Goal: Transaction & Acquisition: Purchase product/service

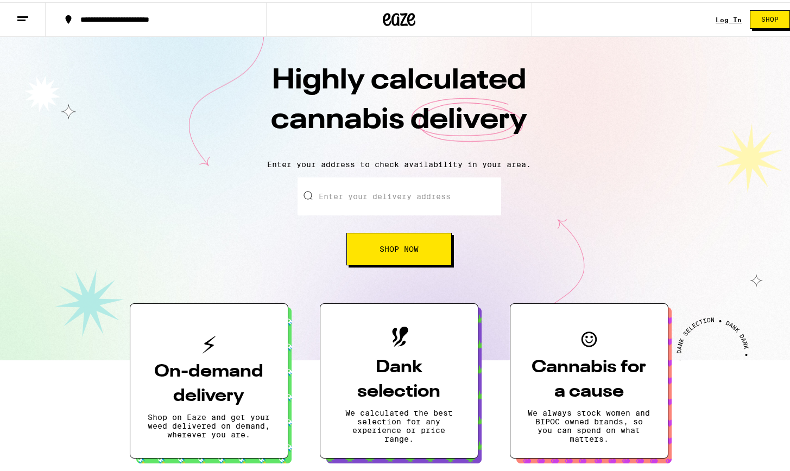
click at [433, 18] on link "Log In" at bounding box center [729, 17] width 26 height 7
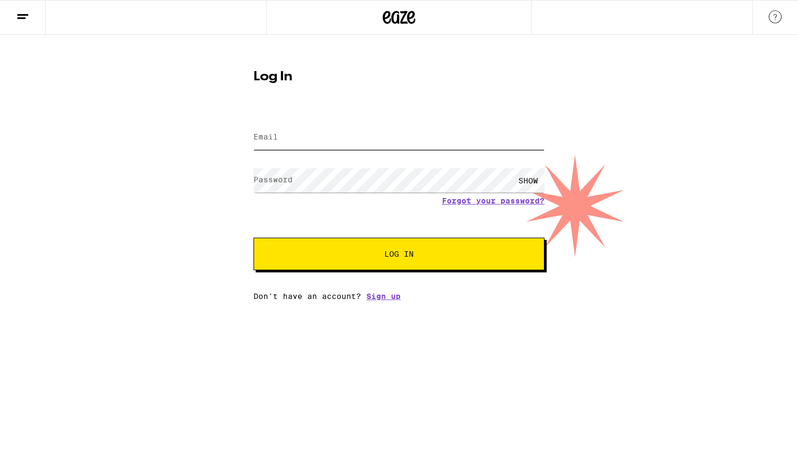
type input "[PERSON_NAME][EMAIL_ADDRESS][DOMAIN_NAME]"
click at [415, 254] on span "Log In" at bounding box center [399, 254] width 203 height 8
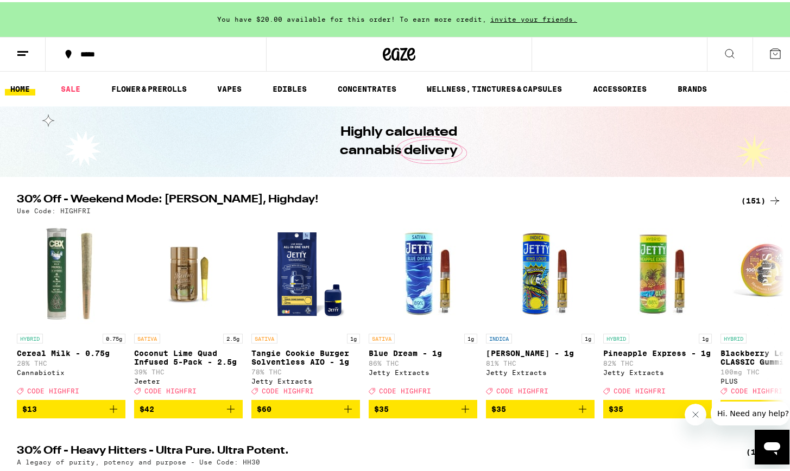
click at [30, 85] on link "HOME" at bounding box center [20, 86] width 30 height 13
click at [18, 90] on link "HOME" at bounding box center [20, 86] width 30 height 13
click at [26, 40] on button at bounding box center [23, 52] width 46 height 34
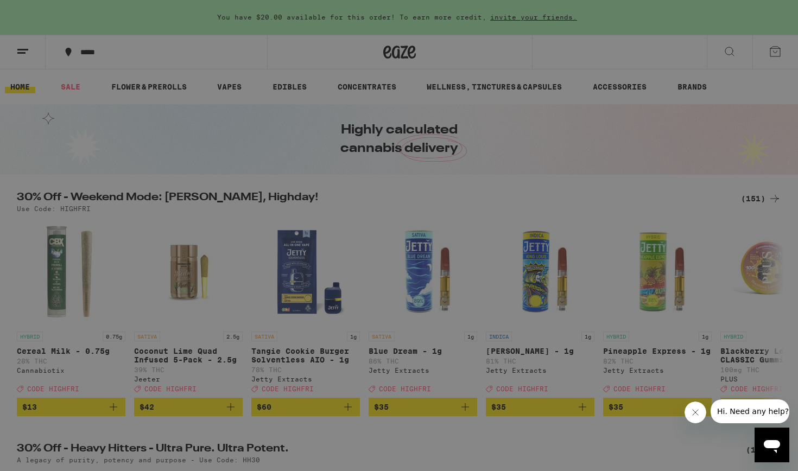
click at [26, 17] on icon at bounding box center [23, 18] width 22 height 22
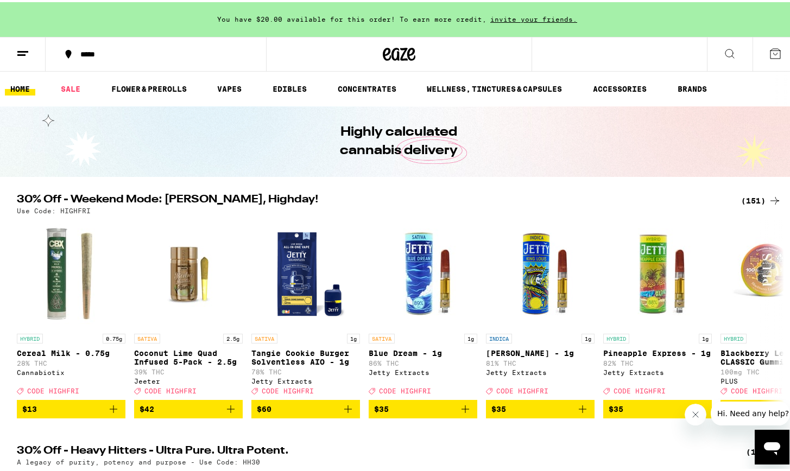
click at [20, 51] on icon at bounding box center [22, 51] width 13 height 13
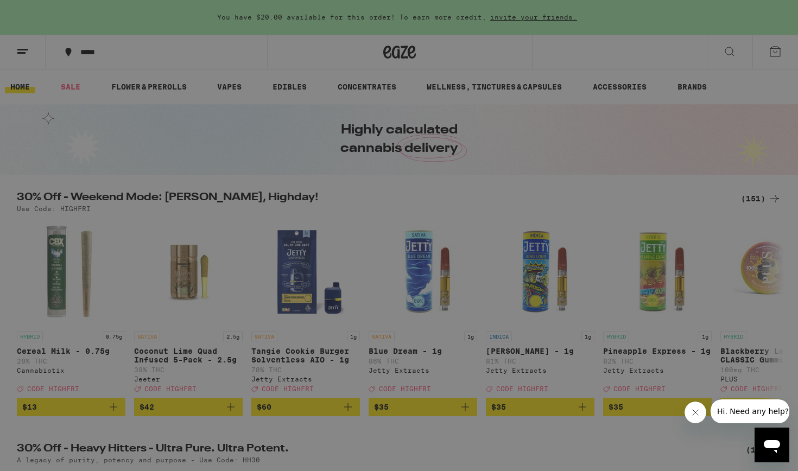
click at [89, 71] on div "Buy It Again" at bounding box center [93, 71] width 77 height 13
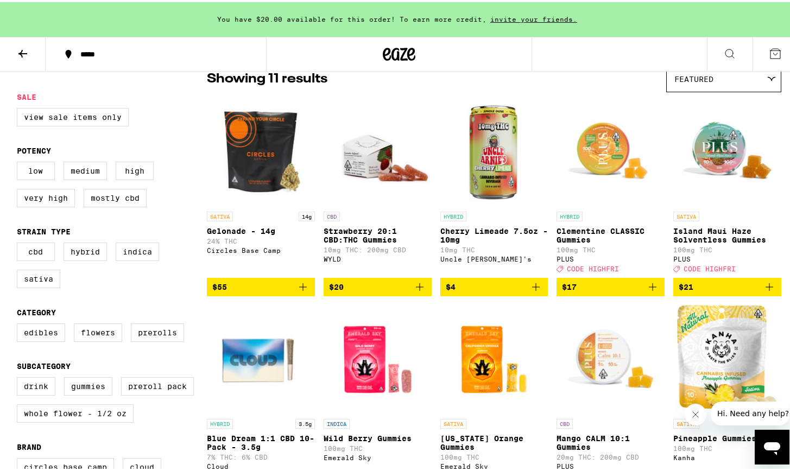
scroll to position [77, 0]
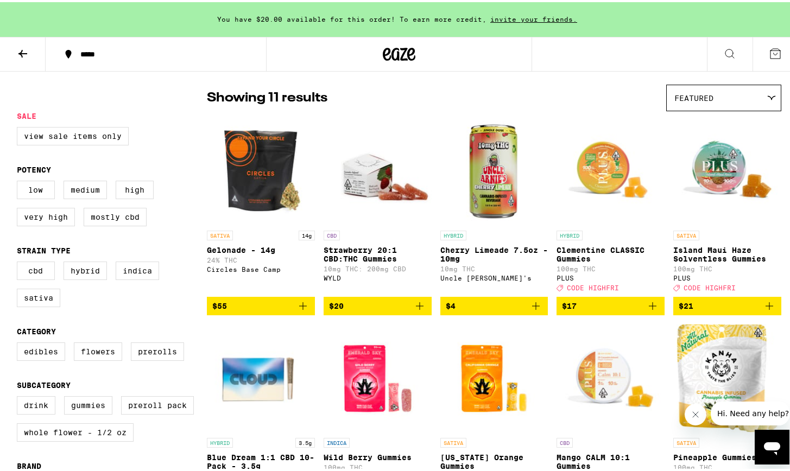
click at [300, 311] on icon "Add to bag" at bounding box center [303, 304] width 13 height 13
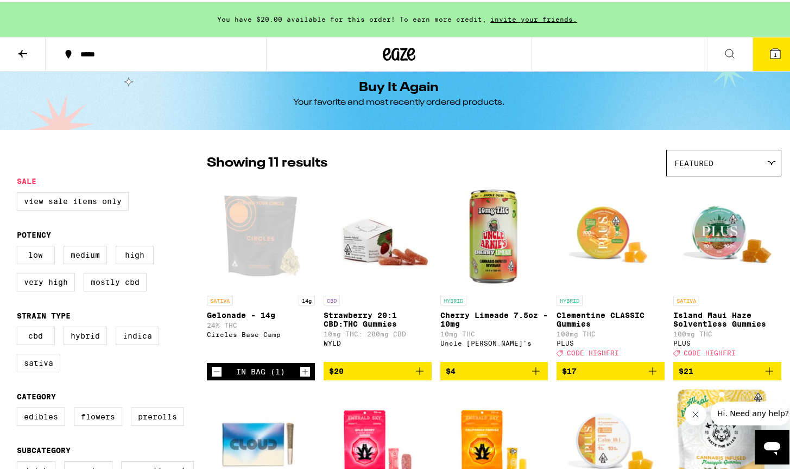
scroll to position [0, 0]
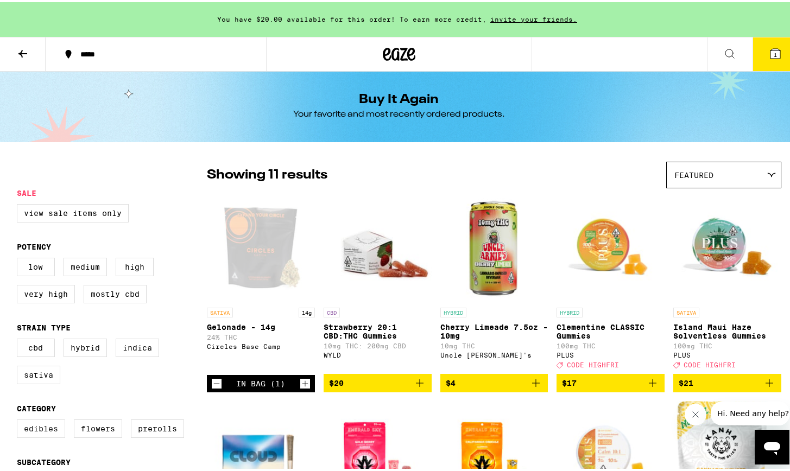
click at [42, 423] on label "Edibles" at bounding box center [41, 427] width 48 height 18
click at [20, 420] on input "Edibles" at bounding box center [19, 419] width 1 height 1
checkbox input "true"
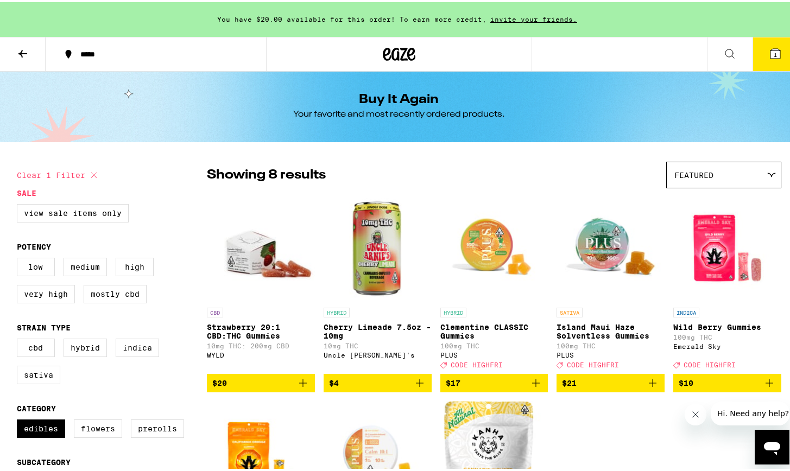
click at [433, 246] on img "Open page for Clementine CLASSIC Gummies from PLUS" at bounding box center [494, 246] width 108 height 109
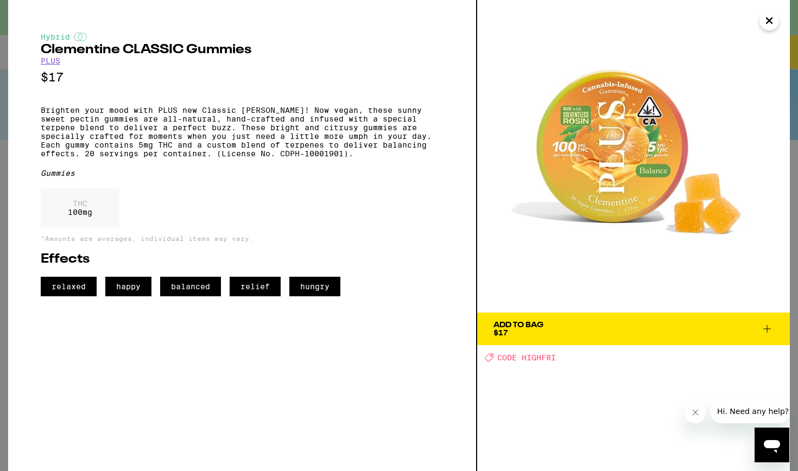
click at [433, 18] on icon "Close" at bounding box center [769, 20] width 13 height 16
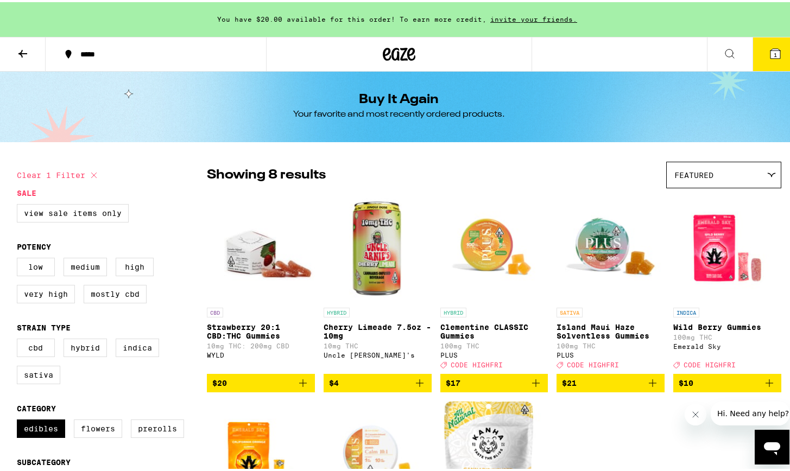
click at [23, 48] on icon at bounding box center [22, 51] width 13 height 13
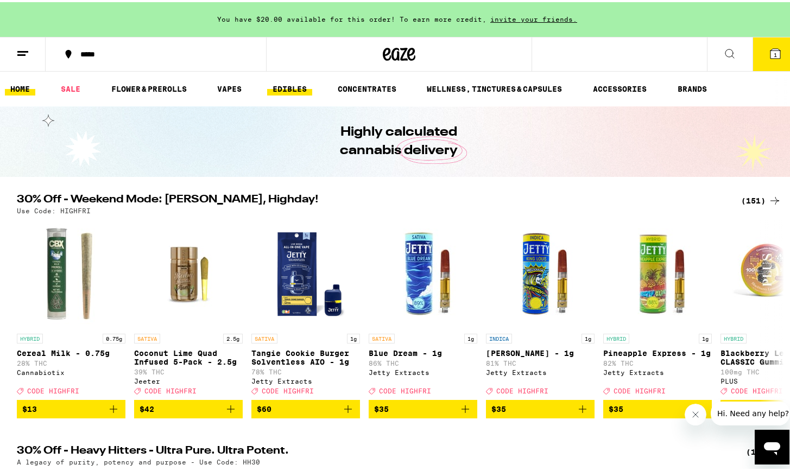
click at [293, 85] on link "EDIBLES" at bounding box center [289, 86] width 45 height 13
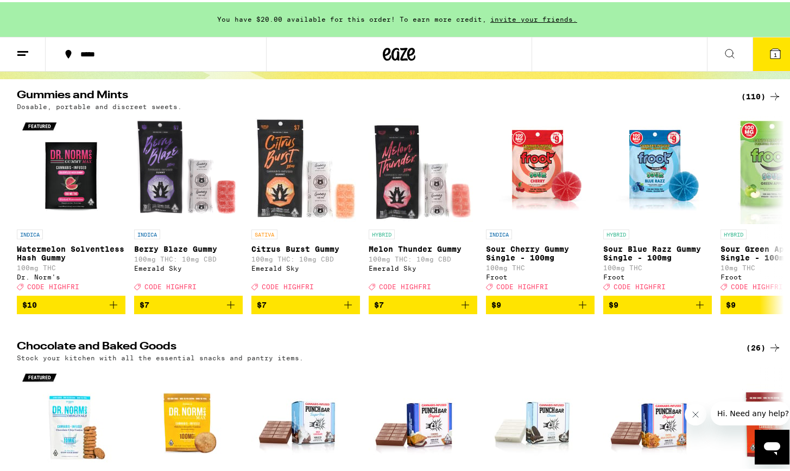
scroll to position [61, 0]
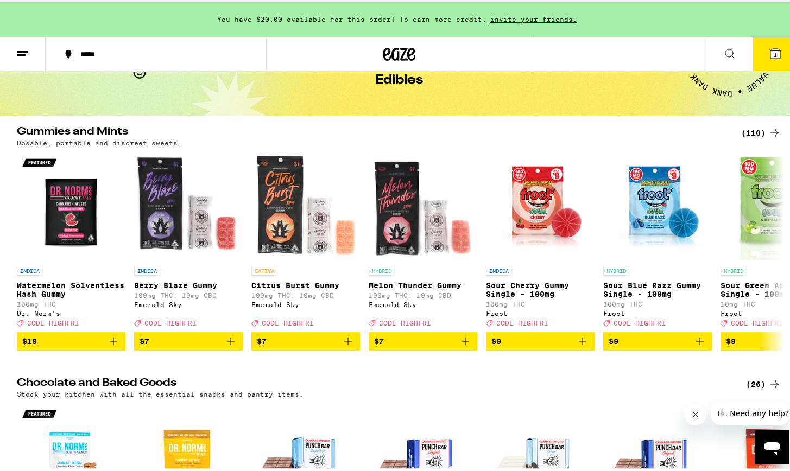
click at [433, 135] on div "(110)" at bounding box center [761, 130] width 40 height 13
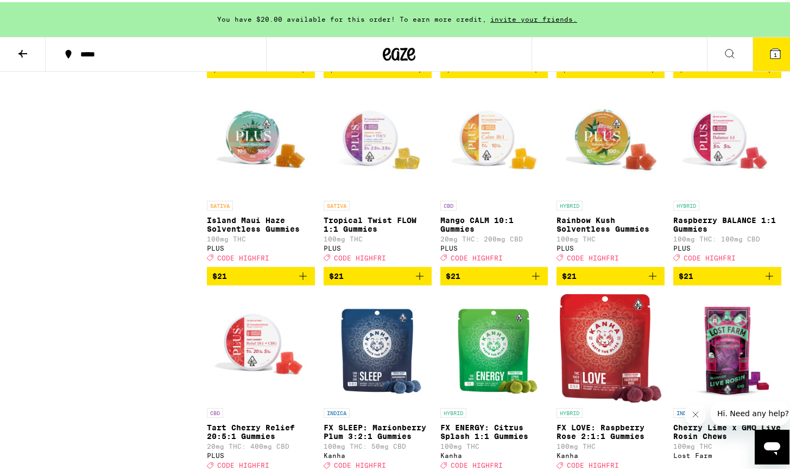
scroll to position [3572, 0]
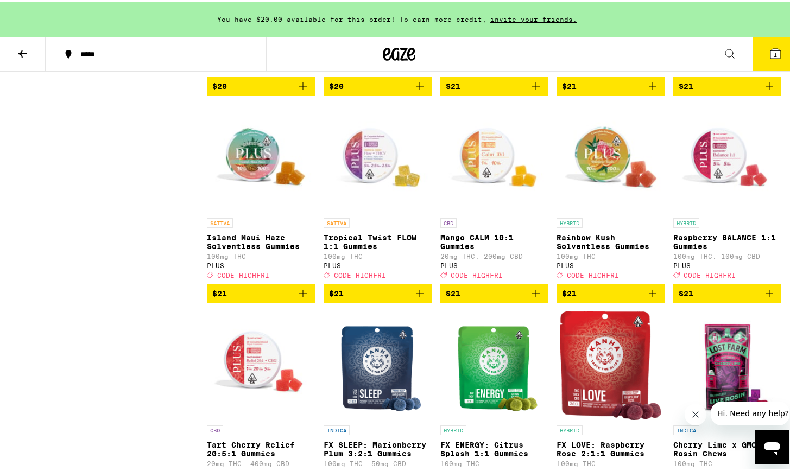
click at [433, 298] on span "$21" at bounding box center [610, 291] width 97 height 13
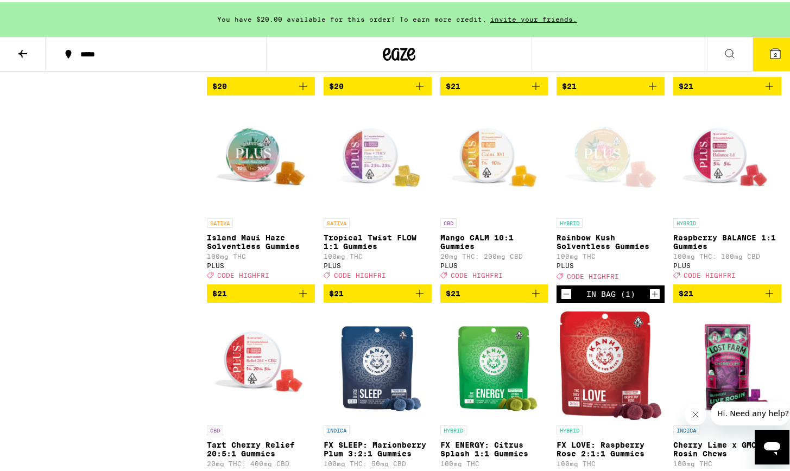
click at [364, 211] on img "Open page for Tropical Twist FLOW 1:1 Gummies from PLUS" at bounding box center [378, 156] width 108 height 109
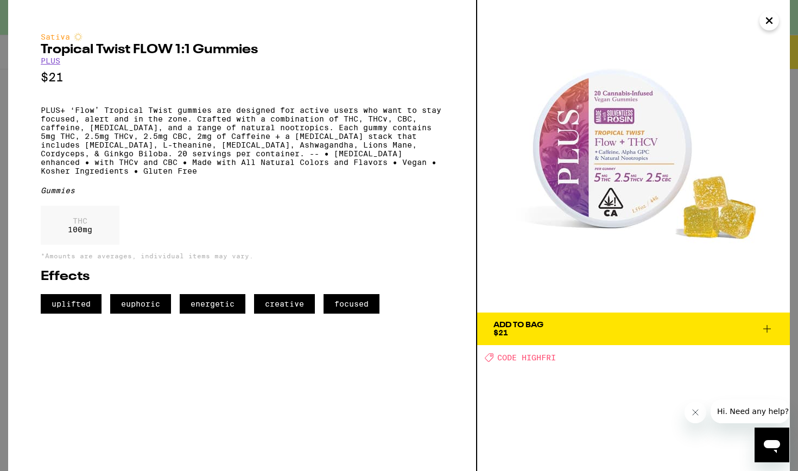
click at [433, 23] on icon "Close" at bounding box center [769, 20] width 5 height 5
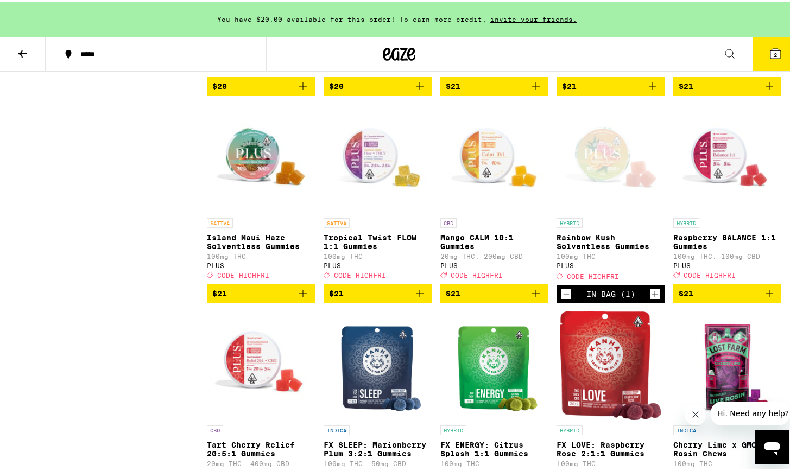
click at [250, 211] on img "Open page for Island Maui Haze Solventless Gummies from PLUS" at bounding box center [261, 156] width 108 height 109
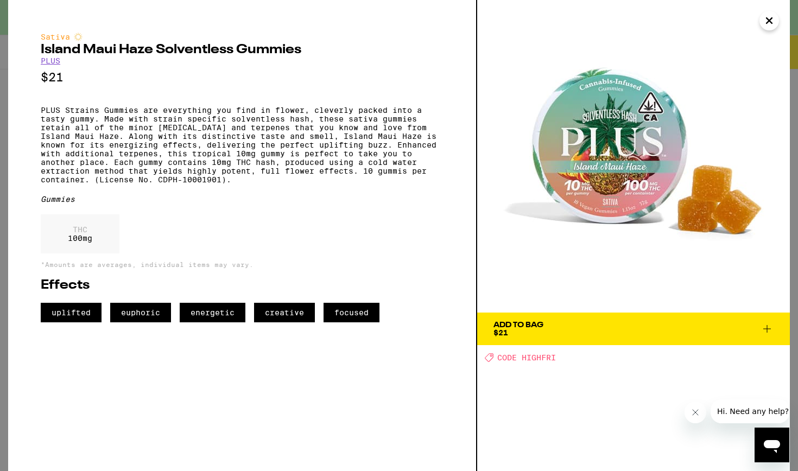
click at [433, 21] on icon "Close" at bounding box center [769, 20] width 13 height 16
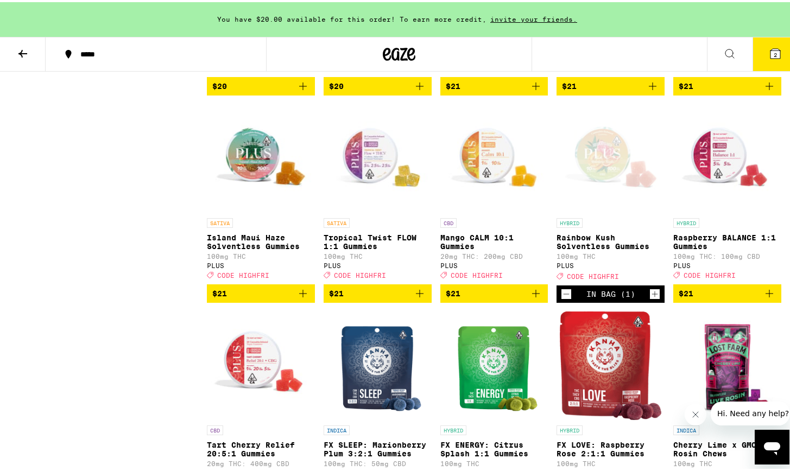
click at [377, 211] on img "Open page for Tropical Twist FLOW 1:1 Gummies from PLUS" at bounding box center [378, 156] width 108 height 109
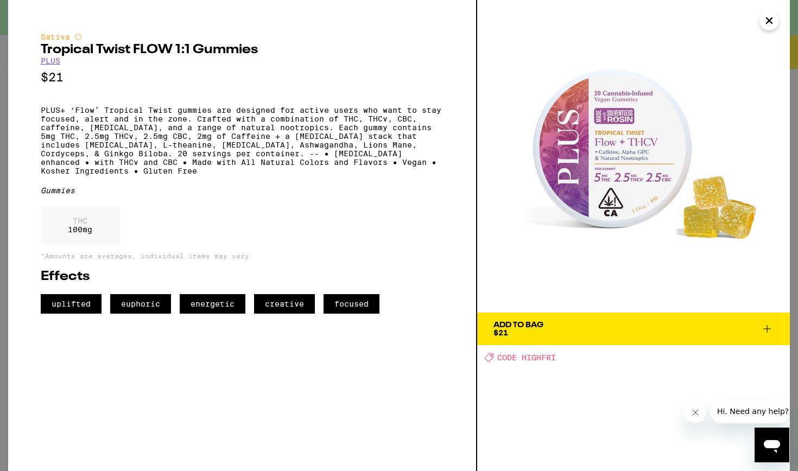
click at [433, 324] on div "Add To Bag" at bounding box center [519, 325] width 50 height 8
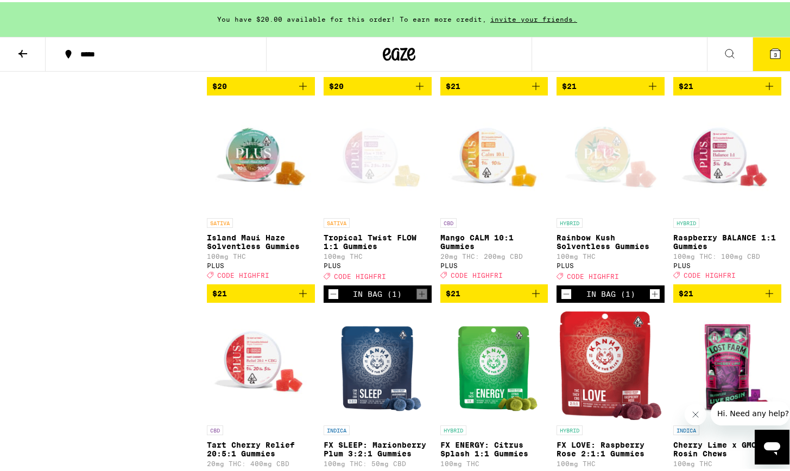
click at [299, 298] on icon "Add to bag" at bounding box center [303, 291] width 13 height 13
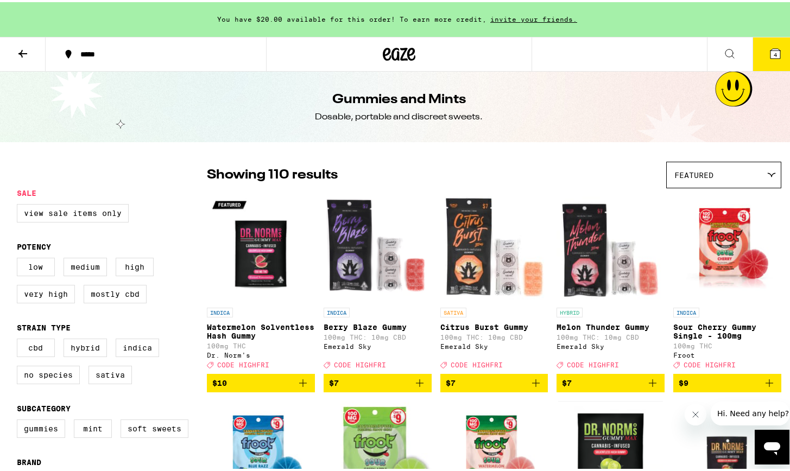
click at [18, 46] on icon at bounding box center [22, 51] width 13 height 13
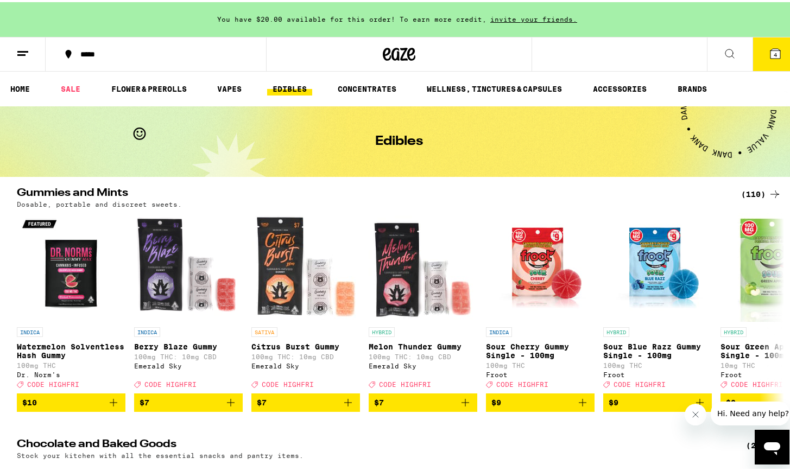
click at [118, 79] on ul "HOME SALE FLOWER & PREROLLS VAPES EDIBLES CONCENTRATES WELLNESS, TINCTURES & CA…" at bounding box center [399, 87] width 798 height 35
click at [138, 91] on link "FLOWER & PREROLLS" at bounding box center [149, 86] width 86 height 13
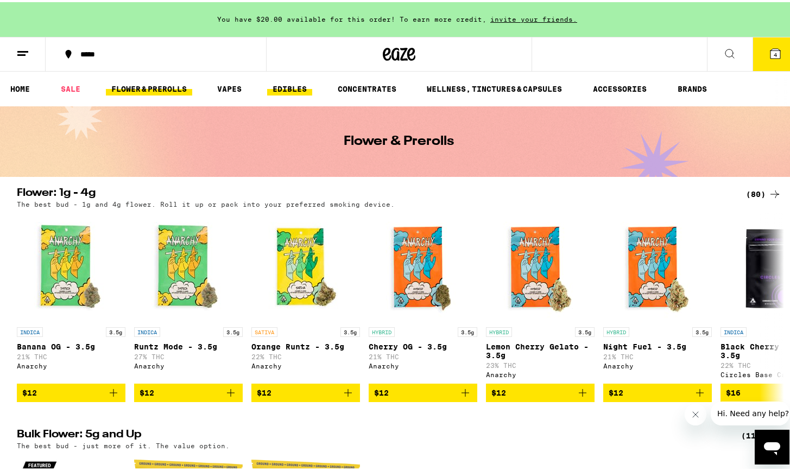
click at [291, 83] on link "EDIBLES" at bounding box center [289, 86] width 45 height 13
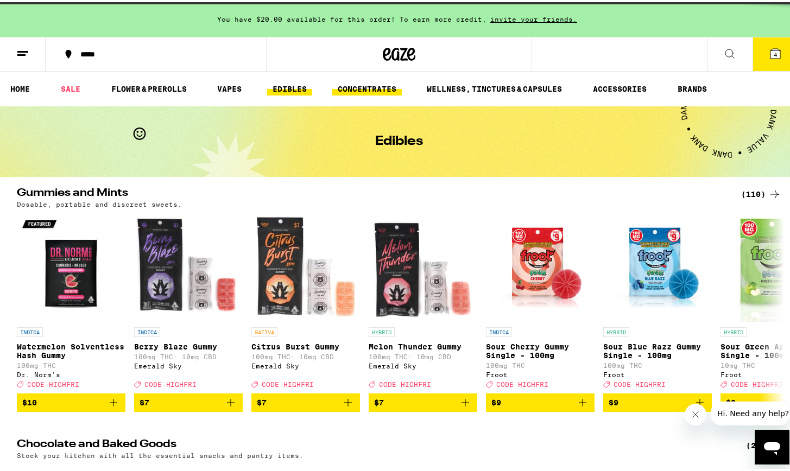
click at [376, 87] on link "CONCENTRATES" at bounding box center [367, 86] width 70 height 13
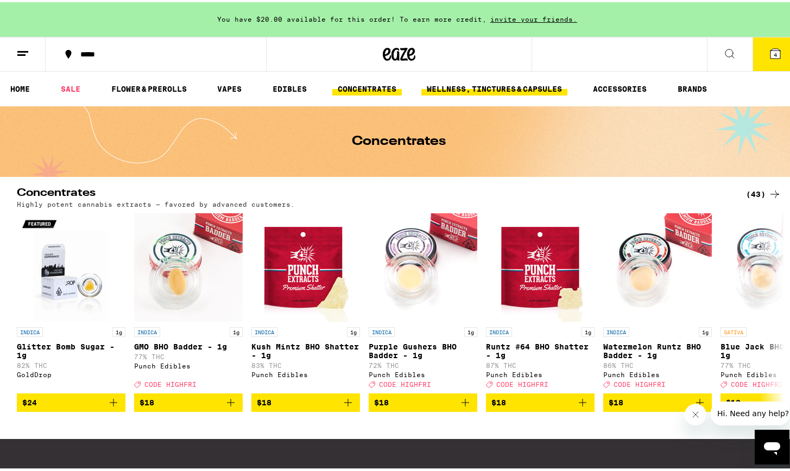
click at [433, 83] on link "WELLNESS, TINCTURES & CAPSULES" at bounding box center [494, 86] width 146 height 13
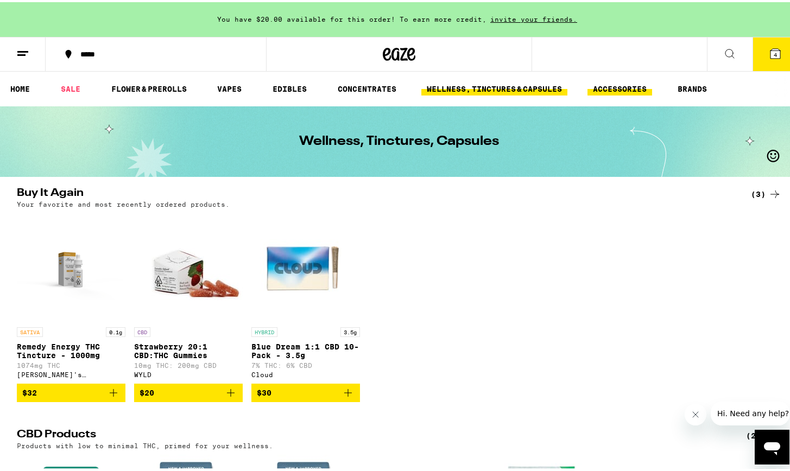
click at [433, 84] on link "ACCESSORIES" at bounding box center [620, 86] width 65 height 13
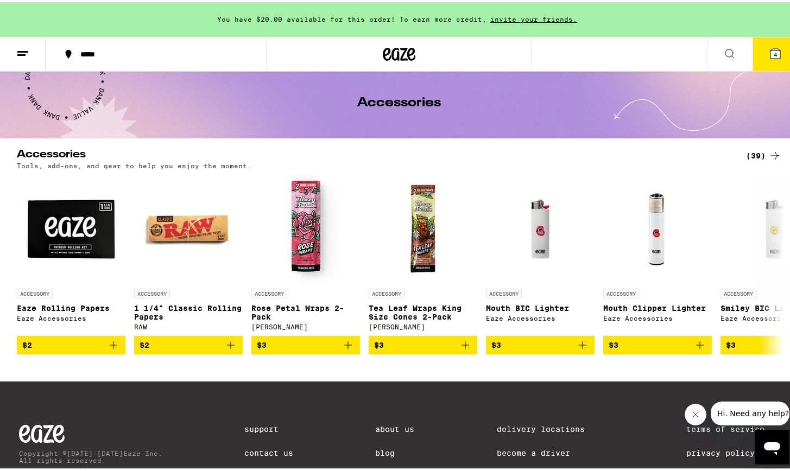
scroll to position [39, 0]
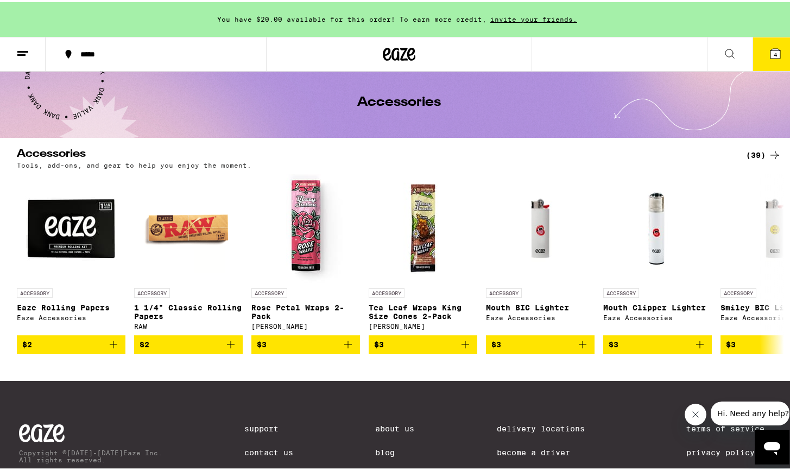
click at [433, 152] on div "(39)" at bounding box center [763, 153] width 35 height 13
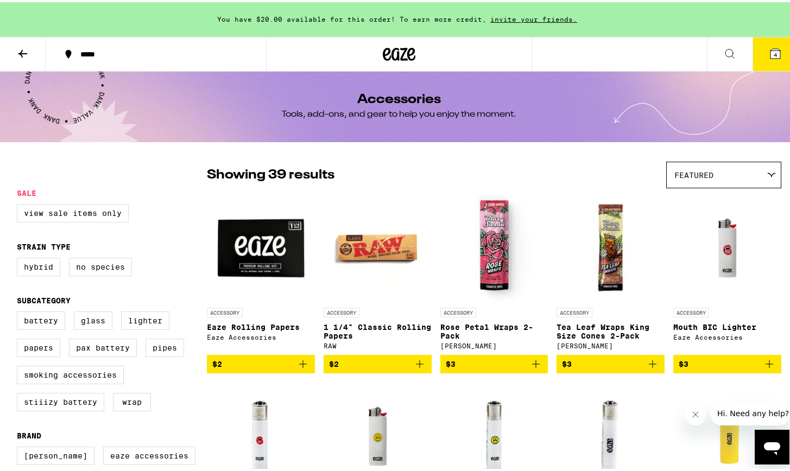
click at [433, 366] on icon "Add to bag" at bounding box center [770, 362] width 8 height 8
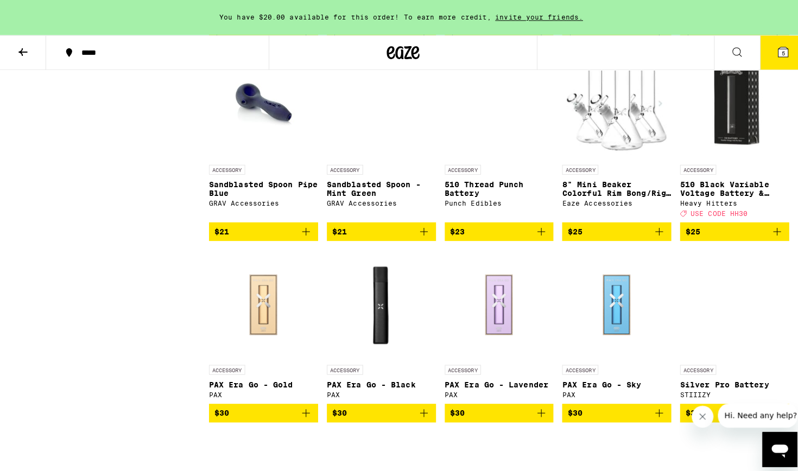
scroll to position [956, 0]
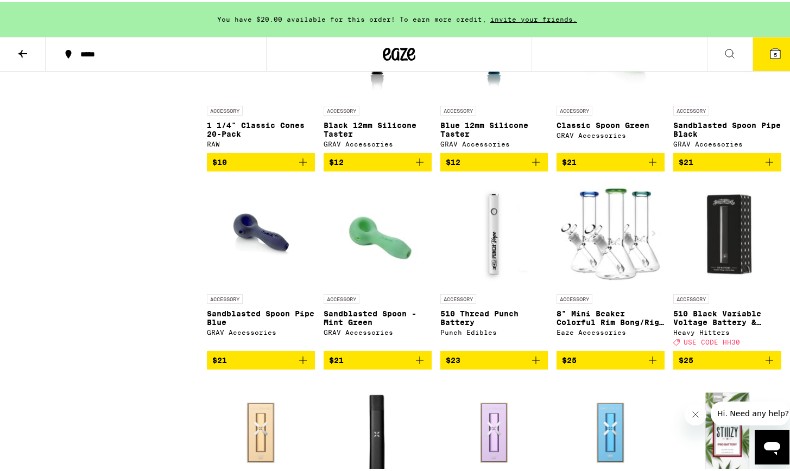
click at [433, 52] on icon at bounding box center [776, 52] width 10 height 10
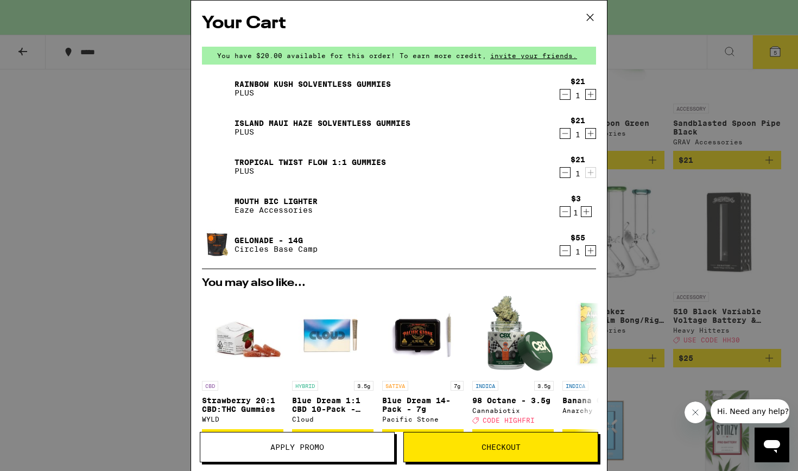
click at [433, 136] on icon "Decrement" at bounding box center [565, 133] width 10 height 13
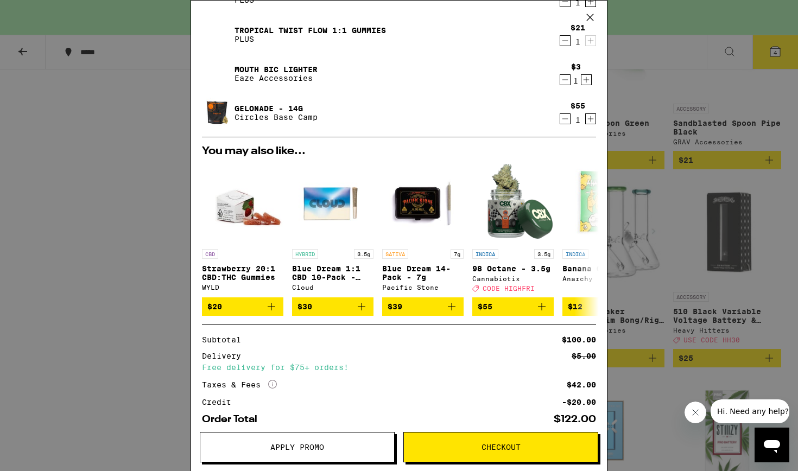
scroll to position [152, 0]
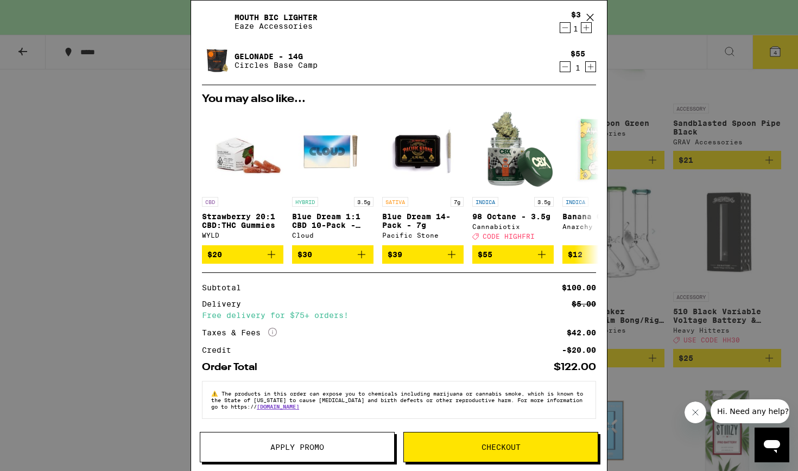
click at [433, 423] on span "Checkout" at bounding box center [501, 448] width 39 height 8
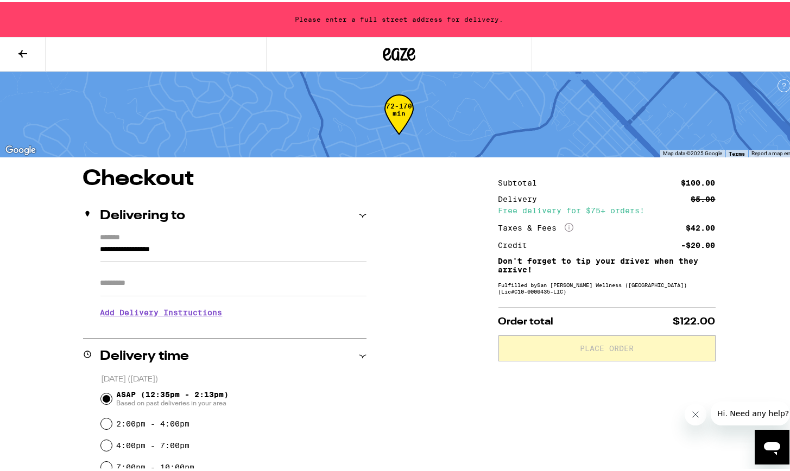
click at [234, 258] on input "**********" at bounding box center [233, 250] width 266 height 18
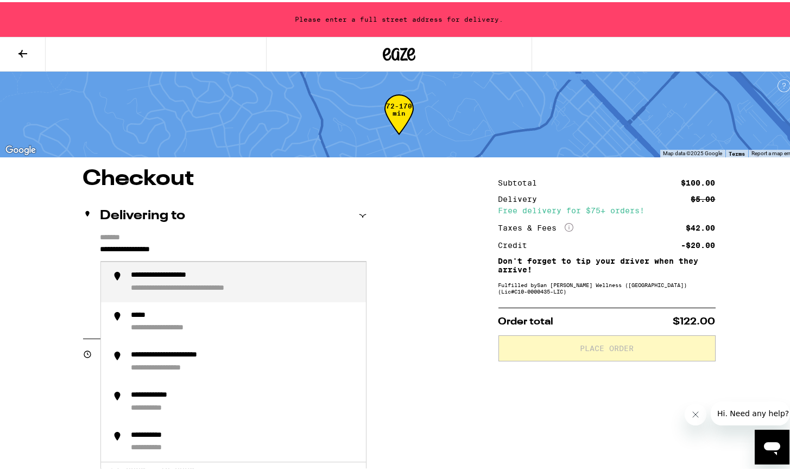
drag, startPoint x: 193, startPoint y: 249, endPoint x: 26, endPoint y: 249, distance: 166.7
click at [200, 289] on div "**********" at bounding box center [244, 280] width 226 height 23
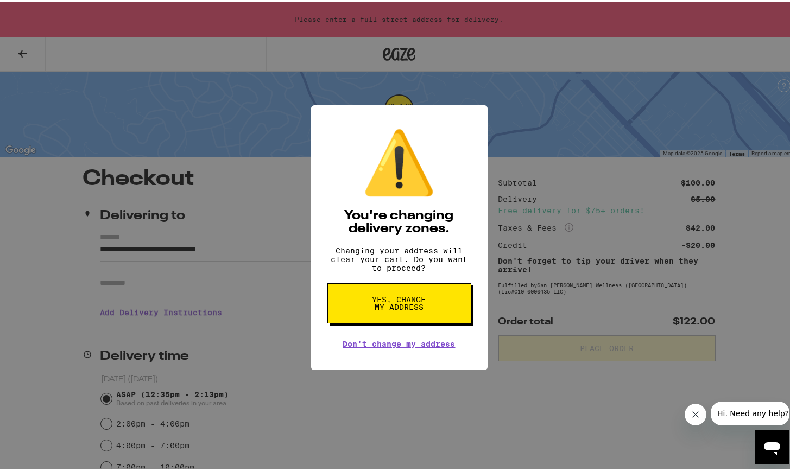
click at [141, 286] on div "⚠️ You're changing delivery zones. Changing your address will clear your cart. …" at bounding box center [399, 235] width 798 height 471
type input "**********"
click at [141, 286] on input "Apt/Suite" at bounding box center [233, 281] width 266 height 26
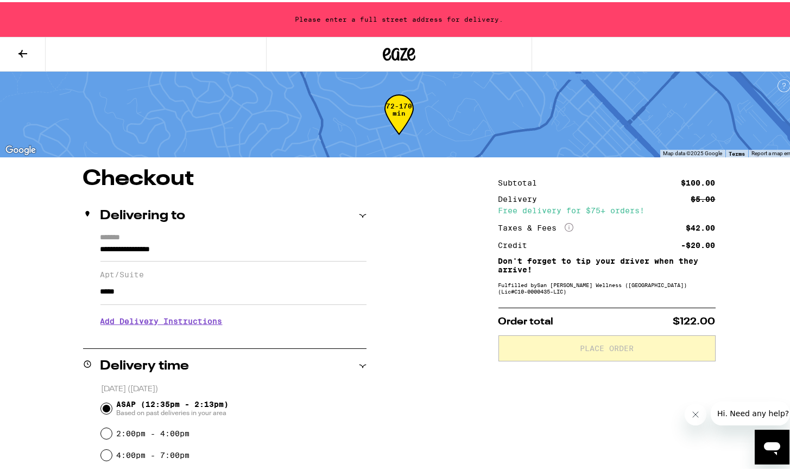
type input "*****"
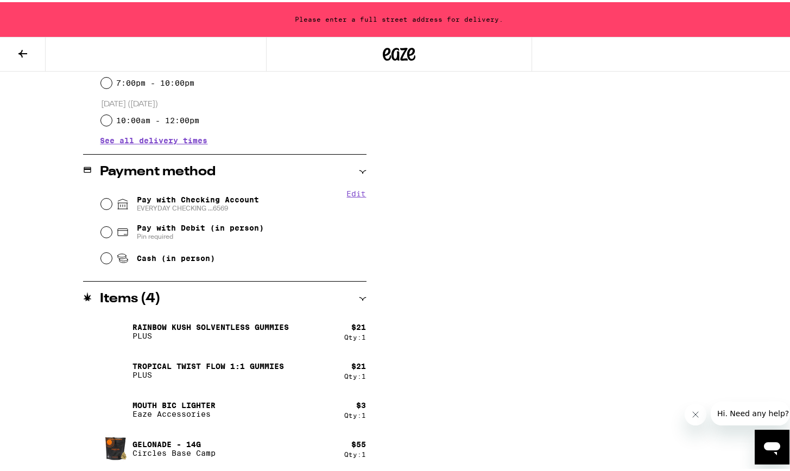
scroll to position [394, 0]
click at [101, 204] on input "Pay with Checking Account EVERYDAY CHECKING ...6569" at bounding box center [106, 202] width 11 height 11
radio input "true"
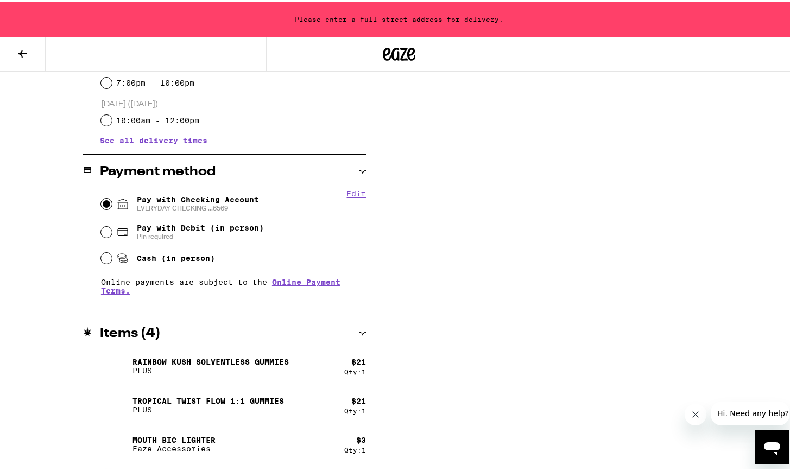
click at [433, 311] on div "**********" at bounding box center [399, 139] width 782 height 734
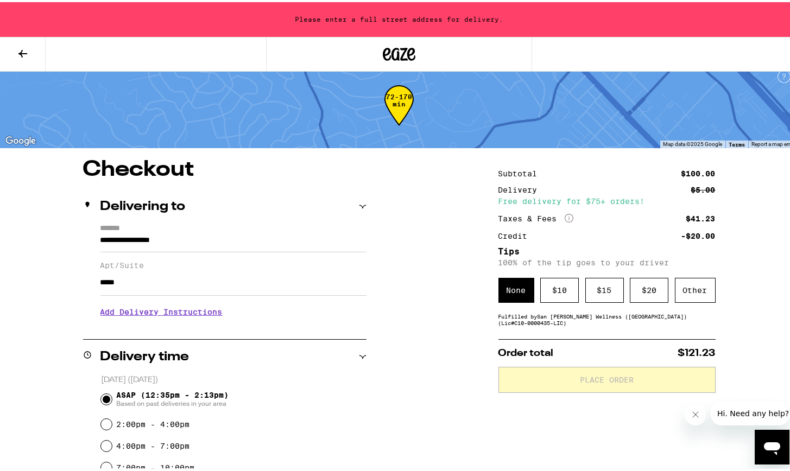
scroll to position [0, 0]
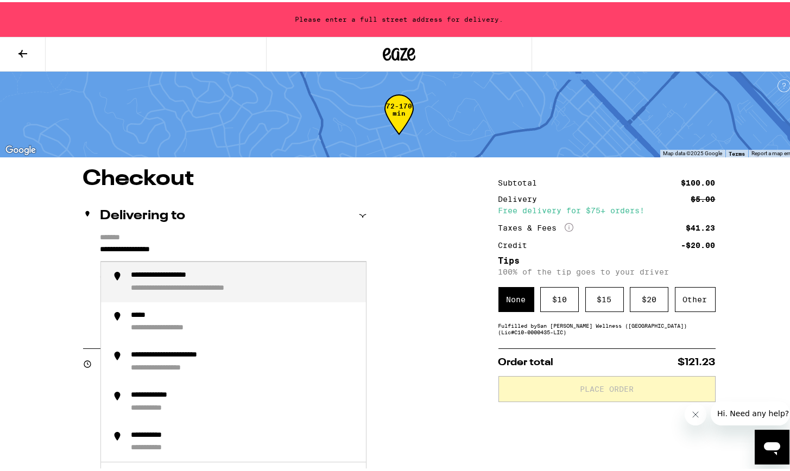
drag, startPoint x: 195, startPoint y: 252, endPoint x: 33, endPoint y: 261, distance: 162.6
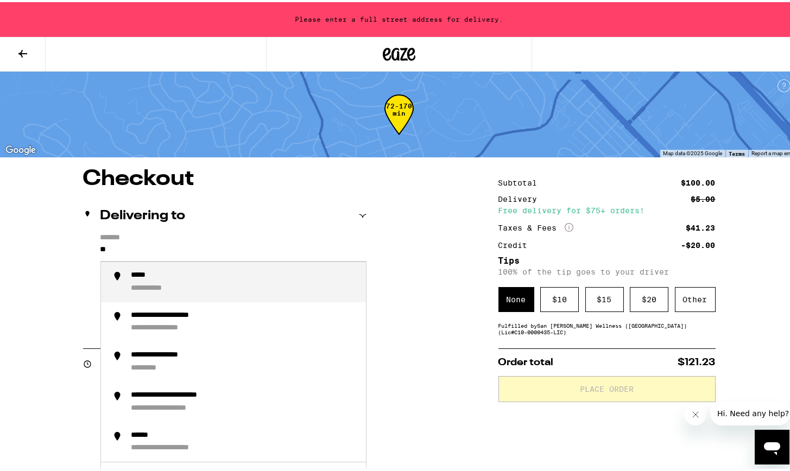
type input "*"
click at [191, 287] on div "**********" at bounding box center [163, 287] width 64 height 10
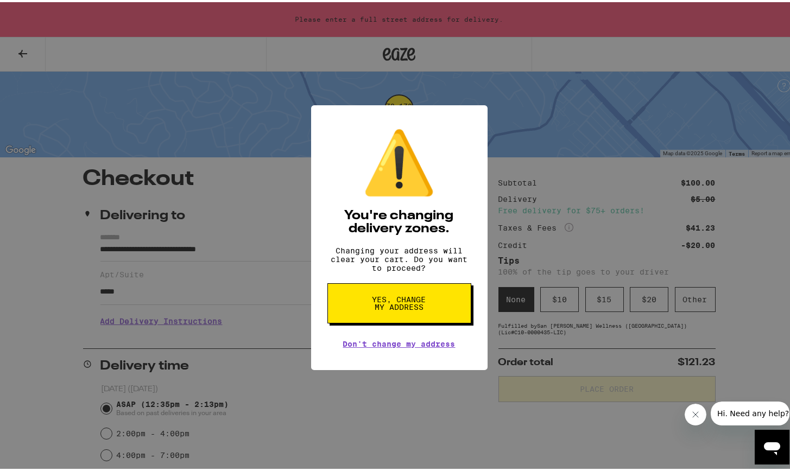
click at [392, 306] on span "Yes, change my address" at bounding box center [399, 301] width 56 height 15
type input "**********"
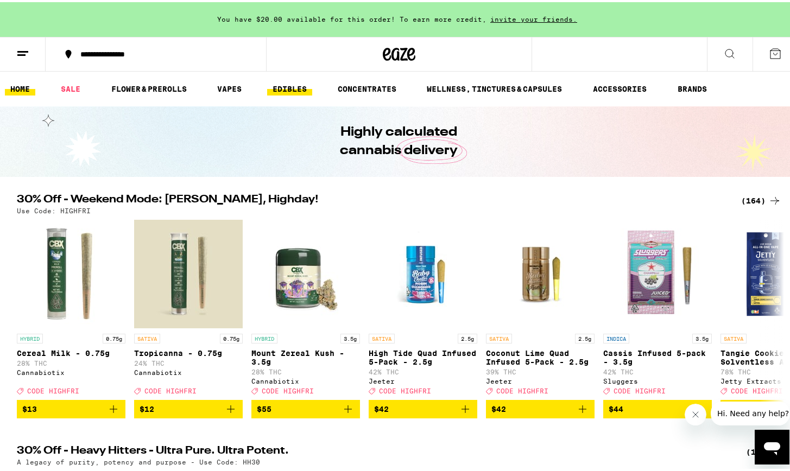
click at [279, 90] on link "EDIBLES" at bounding box center [289, 86] width 45 height 13
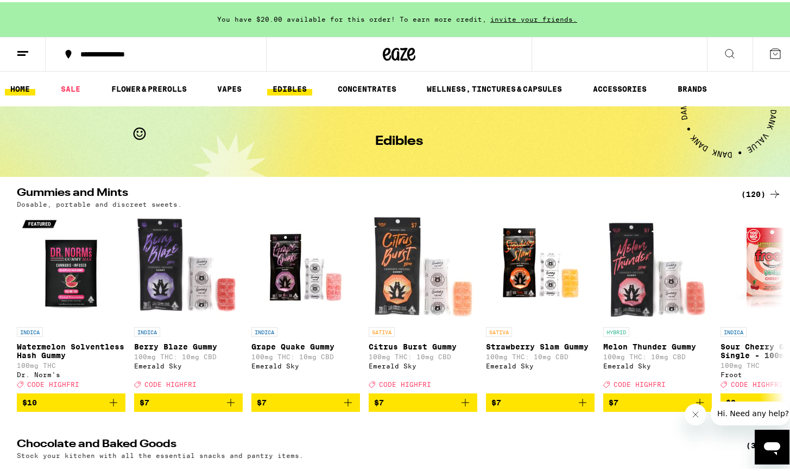
click at [10, 86] on link "HOME" at bounding box center [20, 86] width 30 height 13
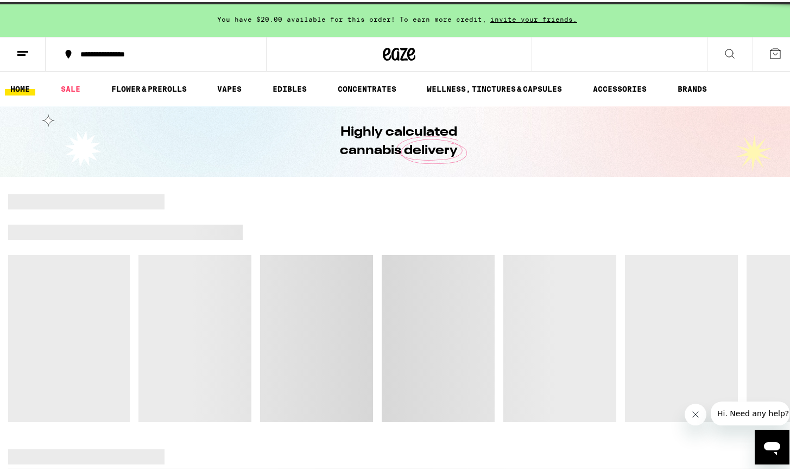
click at [18, 54] on icon at bounding box center [22, 51] width 13 height 13
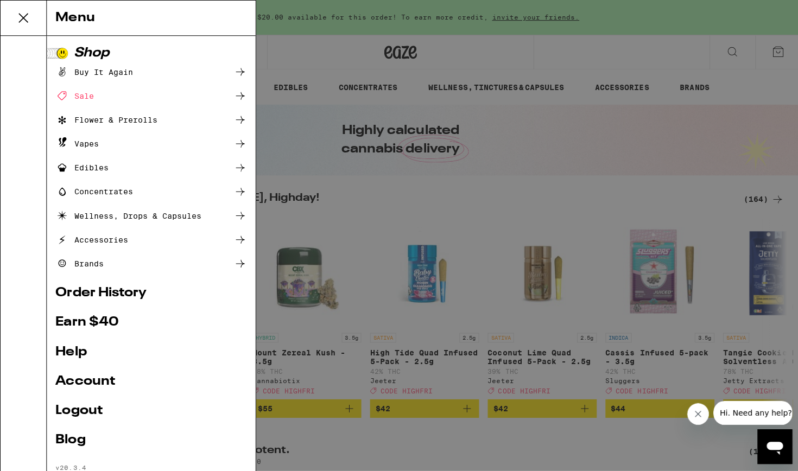
click at [87, 71] on div "Buy It Again" at bounding box center [93, 71] width 77 height 13
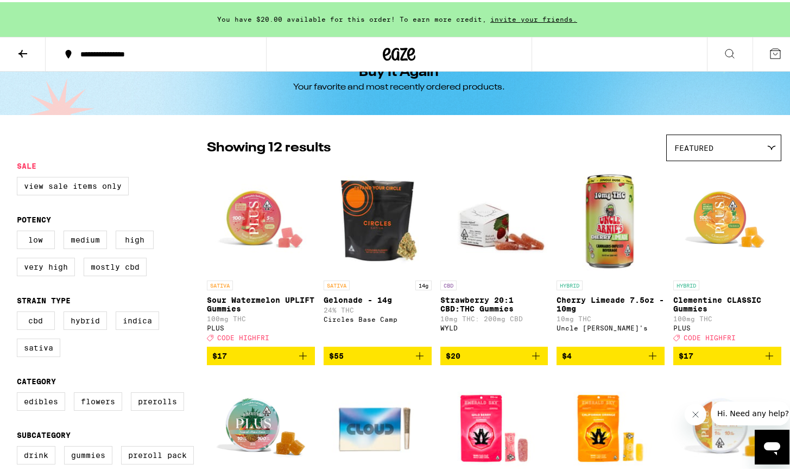
scroll to position [13, 0]
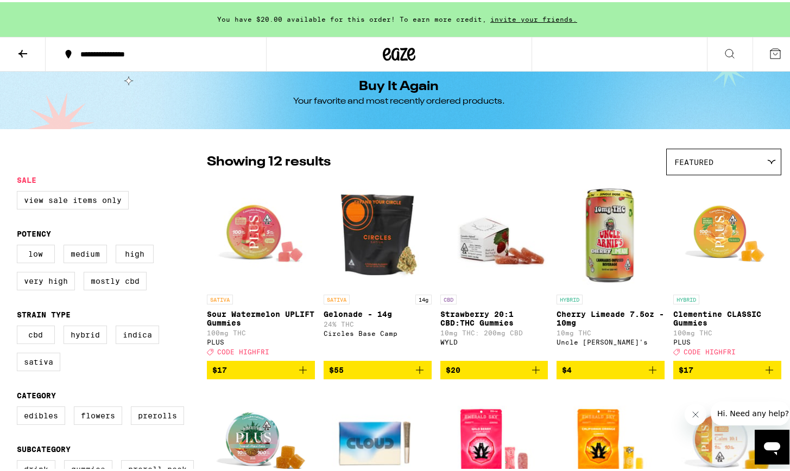
click at [301, 375] on icon "Add to bag" at bounding box center [303, 368] width 13 height 13
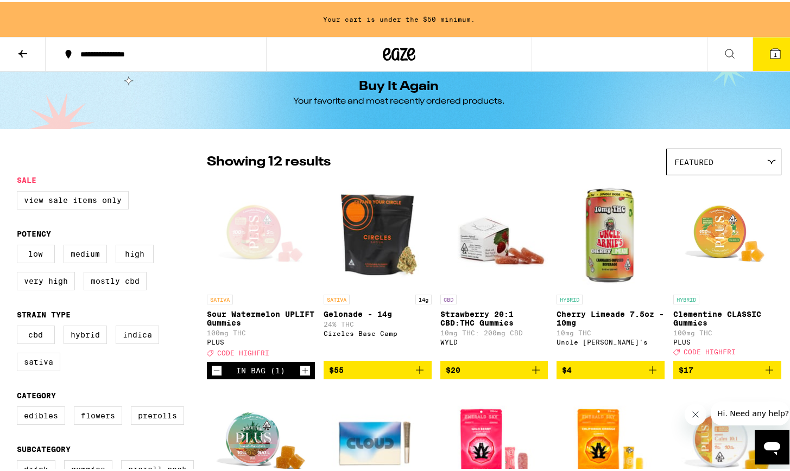
click at [419, 375] on icon "Add to bag" at bounding box center [419, 368] width 13 height 13
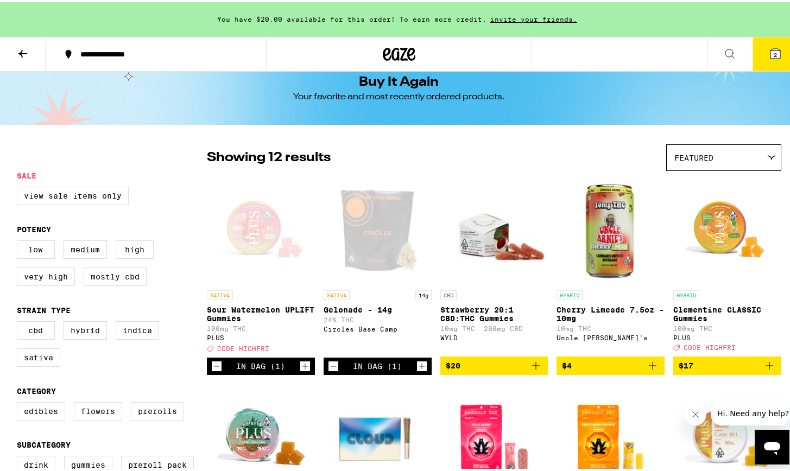
scroll to position [0, 0]
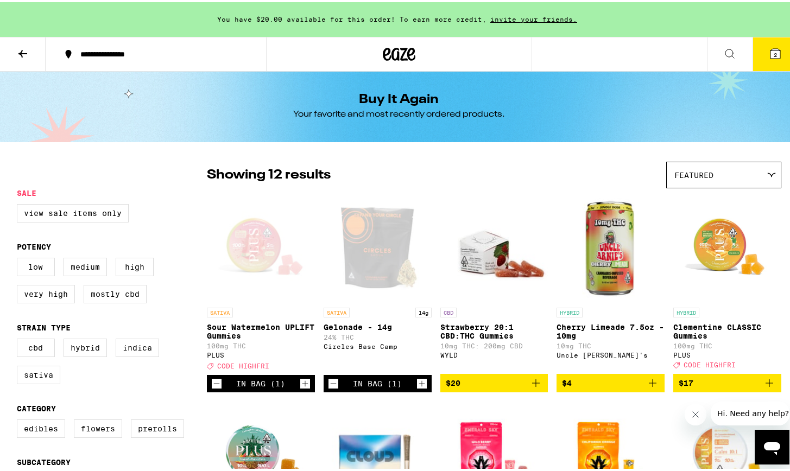
click at [17, 53] on icon at bounding box center [22, 51] width 13 height 13
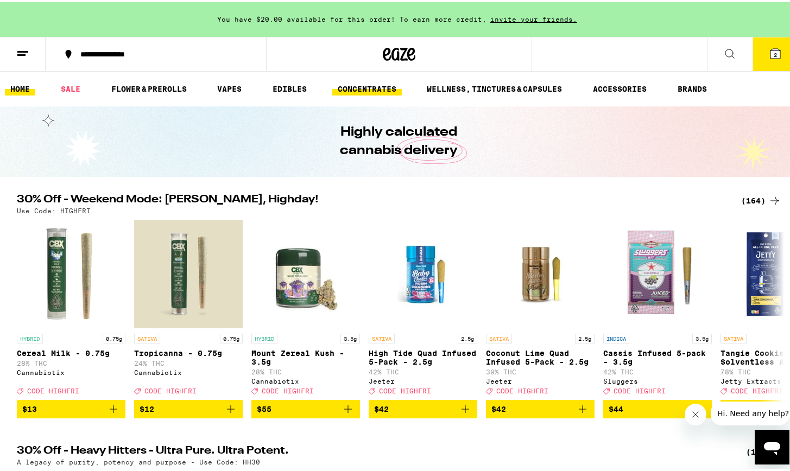
click at [369, 91] on link "CONCENTRATES" at bounding box center [367, 86] width 70 height 13
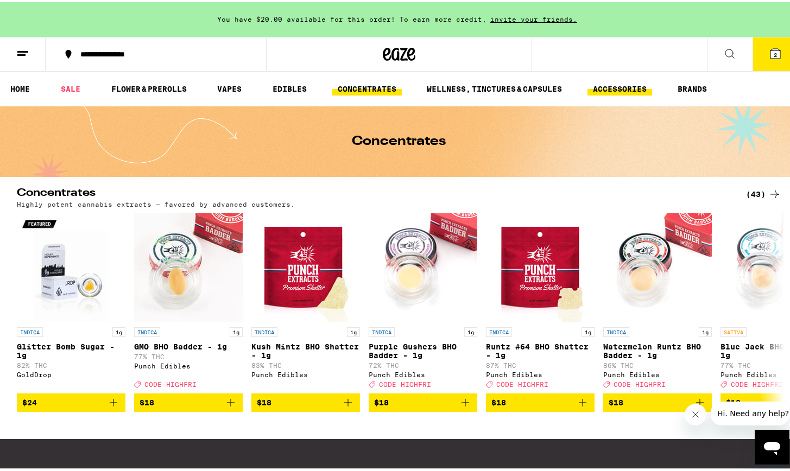
click at [433, 89] on link "ACCESSORIES" at bounding box center [620, 86] width 65 height 13
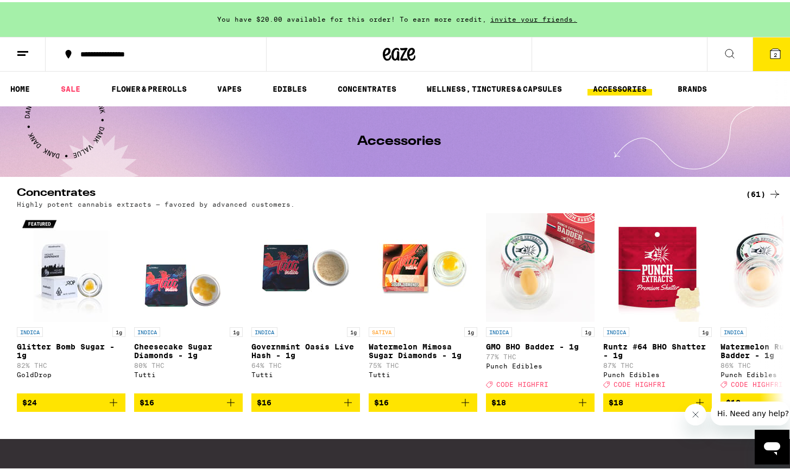
click at [433, 81] on link "ACCESSORIES" at bounding box center [620, 86] width 65 height 13
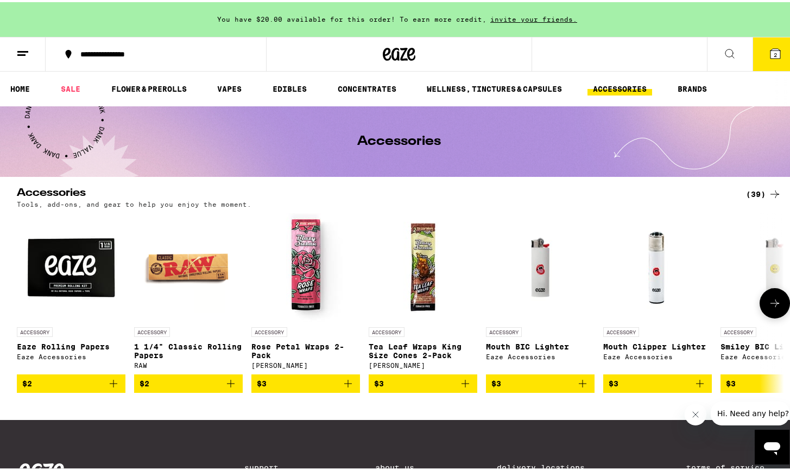
click at [433, 388] on icon "Add to bag" at bounding box center [582, 381] width 13 height 13
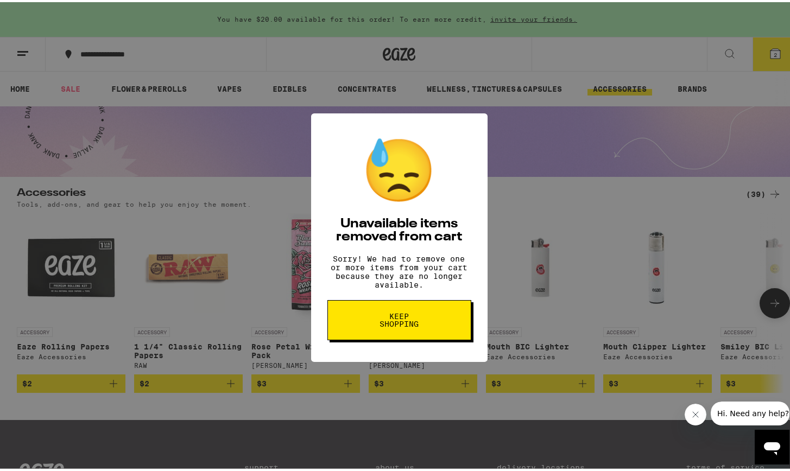
click at [405, 326] on span "Keep Shopping" at bounding box center [399, 318] width 56 height 15
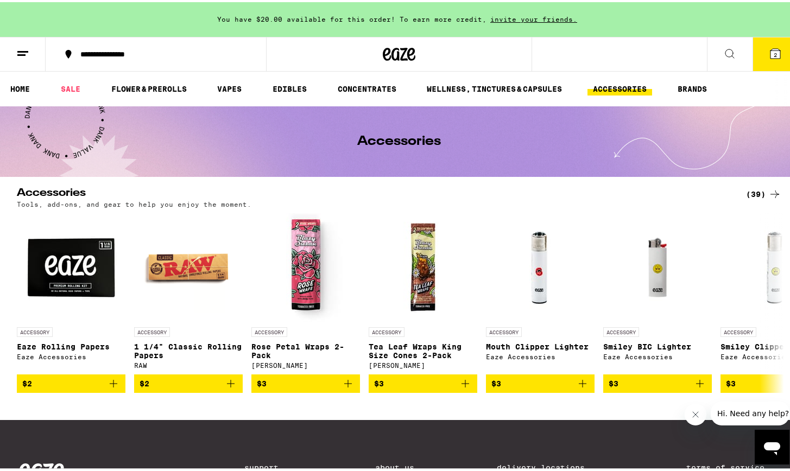
click at [762, 188] on div "(39)" at bounding box center [763, 192] width 35 height 13
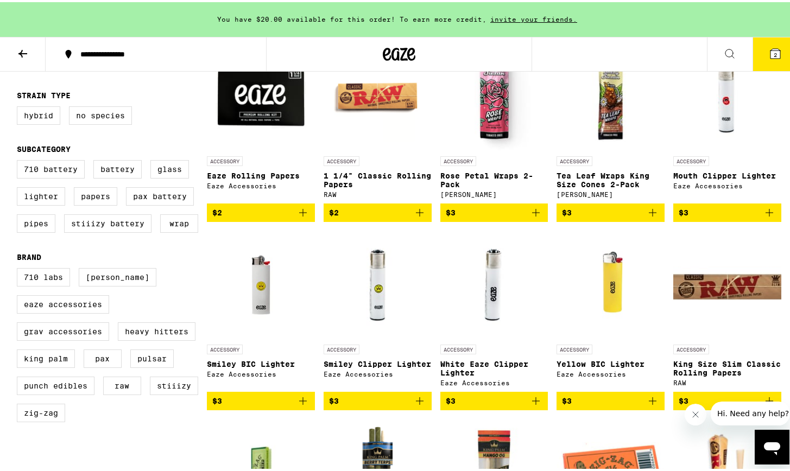
scroll to position [158, 0]
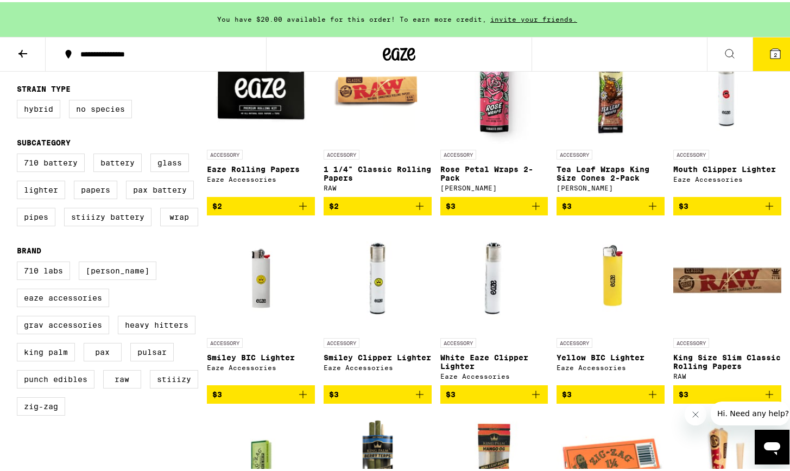
click at [766, 208] on icon "Add to bag" at bounding box center [770, 204] width 8 height 8
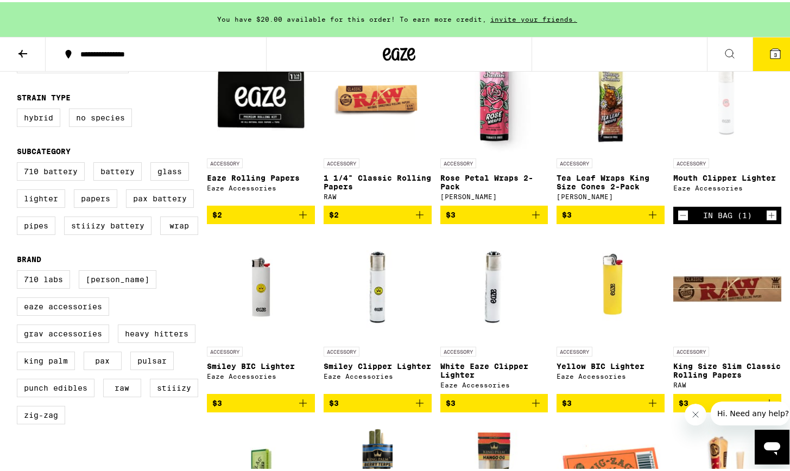
scroll to position [152, 0]
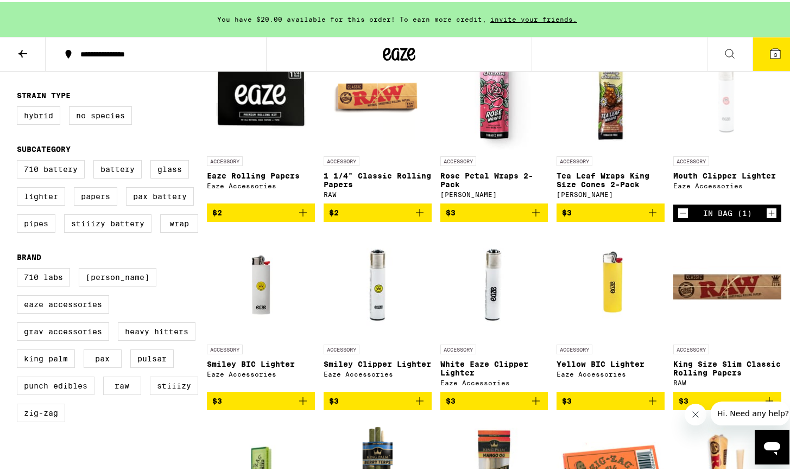
click at [302, 403] on icon "Add to bag" at bounding box center [303, 399] width 8 height 8
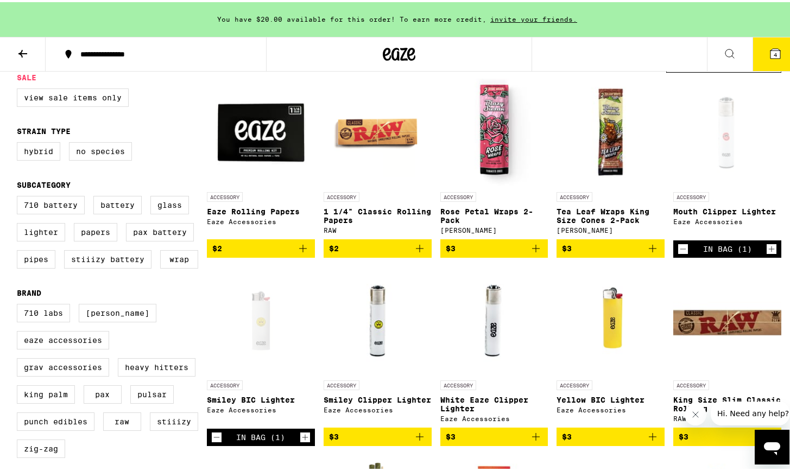
scroll to position [0, 0]
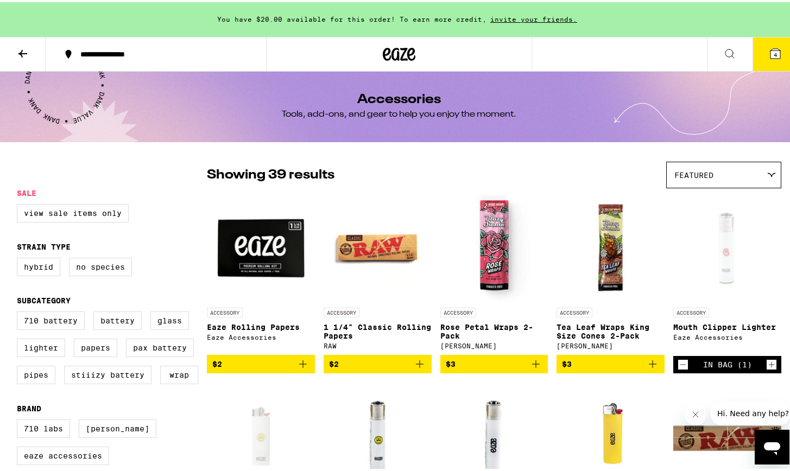
click at [10, 38] on button at bounding box center [23, 52] width 46 height 34
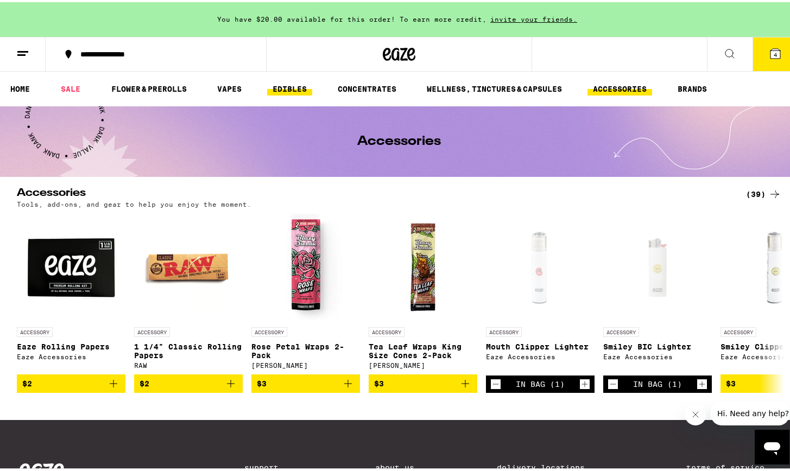
click at [306, 91] on link "EDIBLES" at bounding box center [289, 86] width 45 height 13
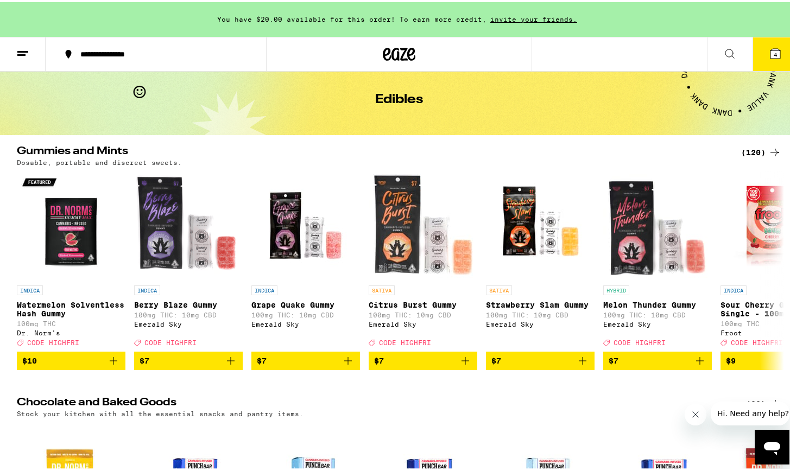
scroll to position [27, 0]
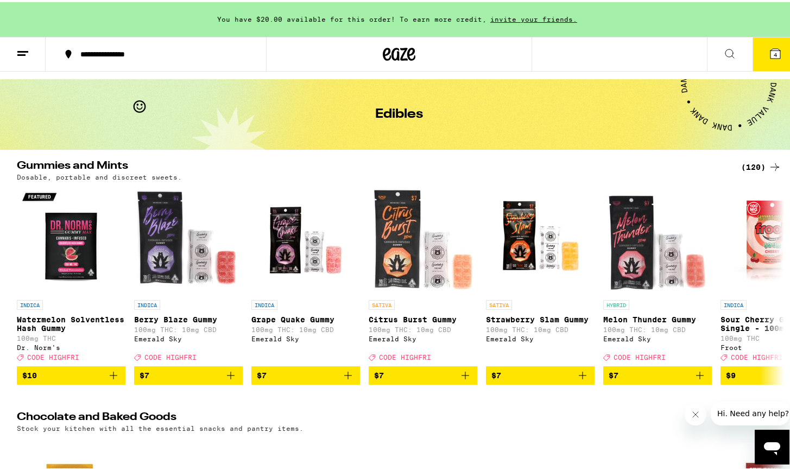
click at [768, 163] on icon at bounding box center [774, 165] width 13 height 13
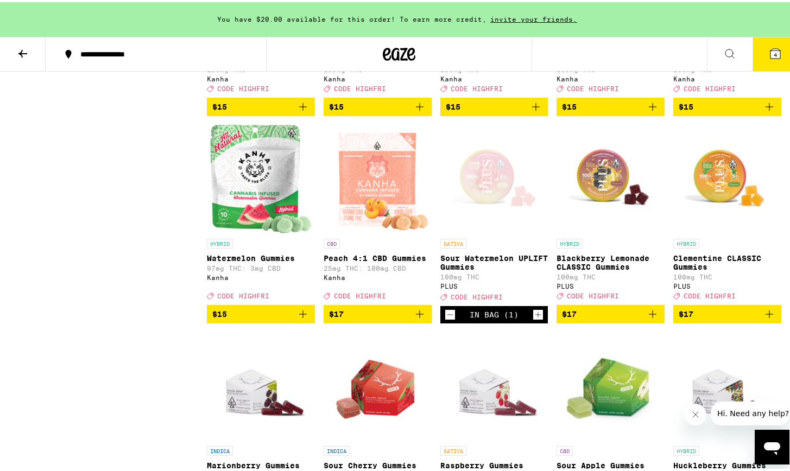
scroll to position [1740, 0]
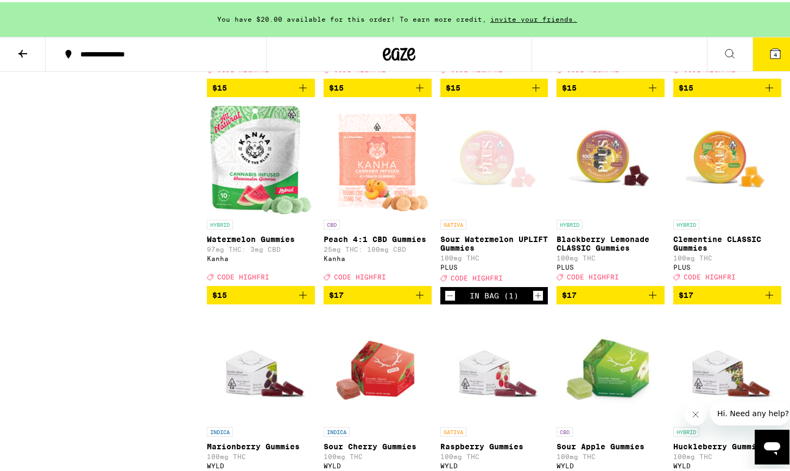
click at [648, 300] on icon "Add to bag" at bounding box center [652, 293] width 13 height 13
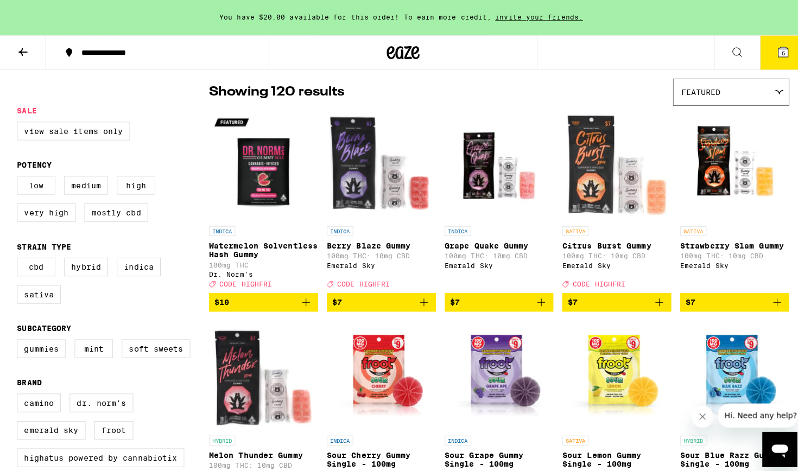
scroll to position [37, 0]
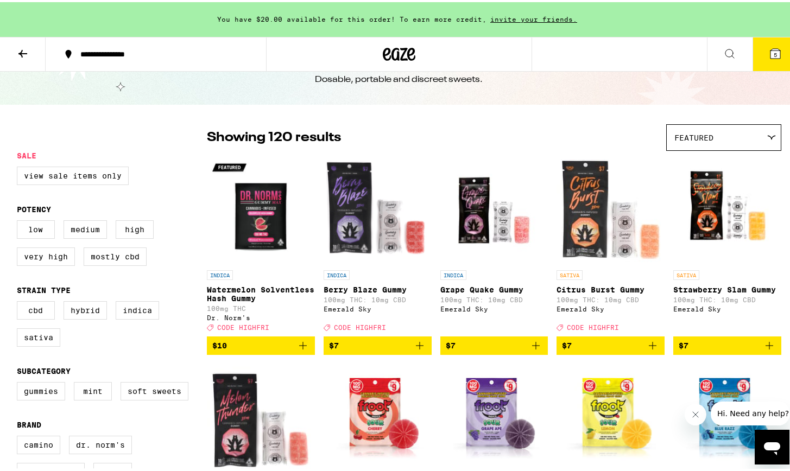
click at [774, 50] on span "5" at bounding box center [775, 52] width 3 height 7
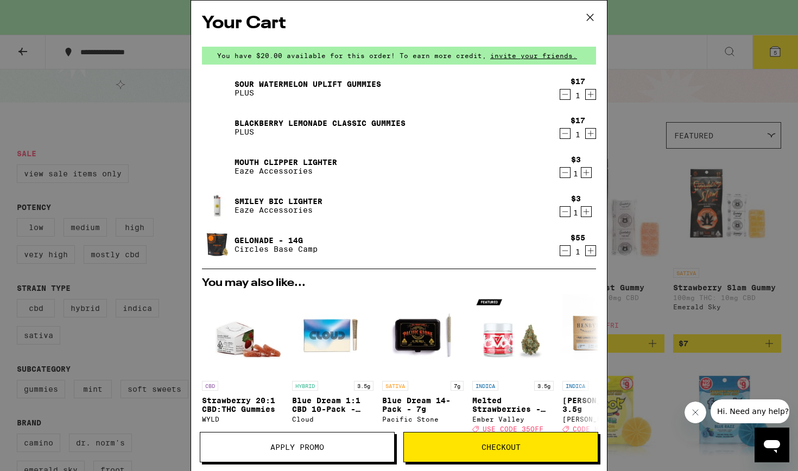
click at [588, 21] on icon at bounding box center [590, 17] width 16 height 16
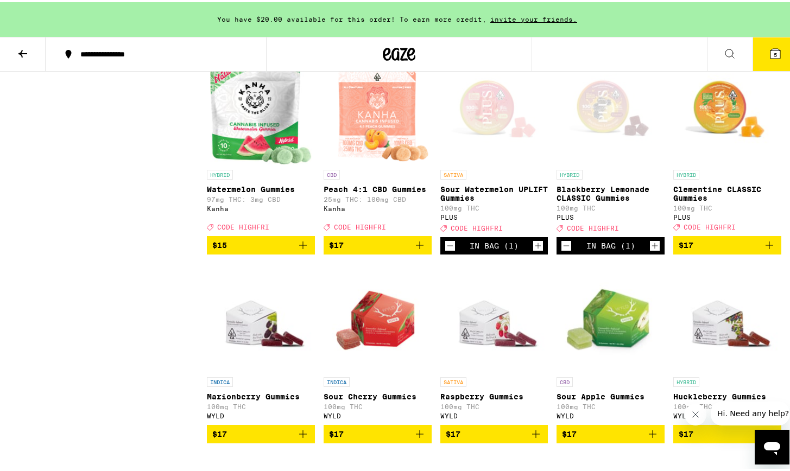
scroll to position [1796, 0]
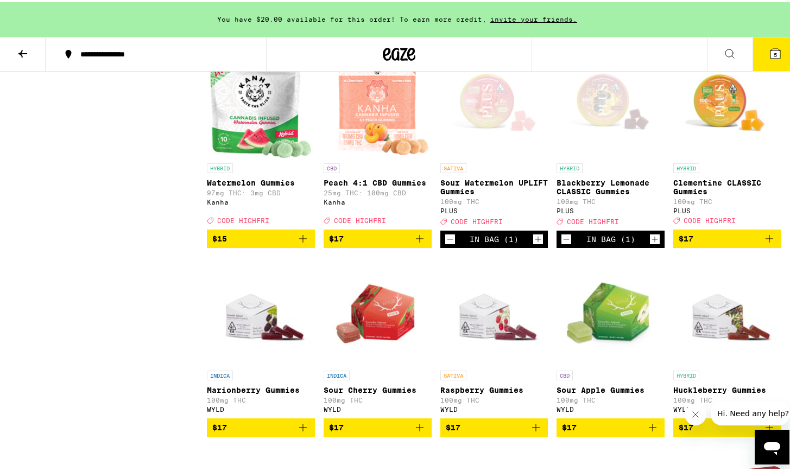
click at [769, 46] on icon at bounding box center [775, 51] width 13 height 13
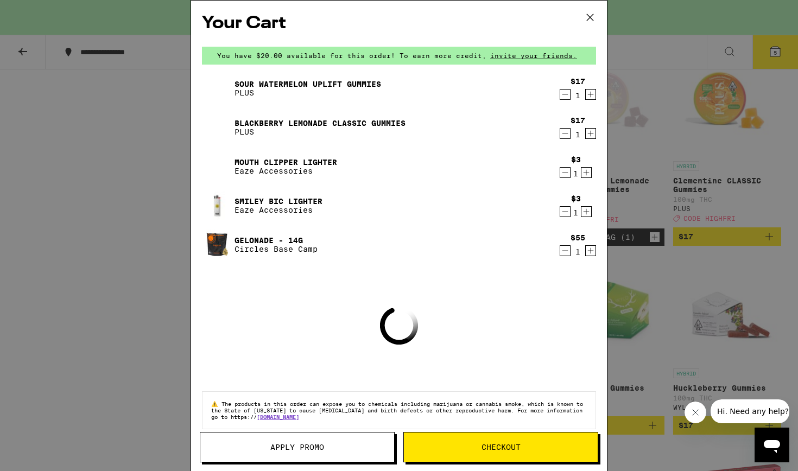
click at [286, 457] on button "Apply Promo" at bounding box center [297, 447] width 195 height 30
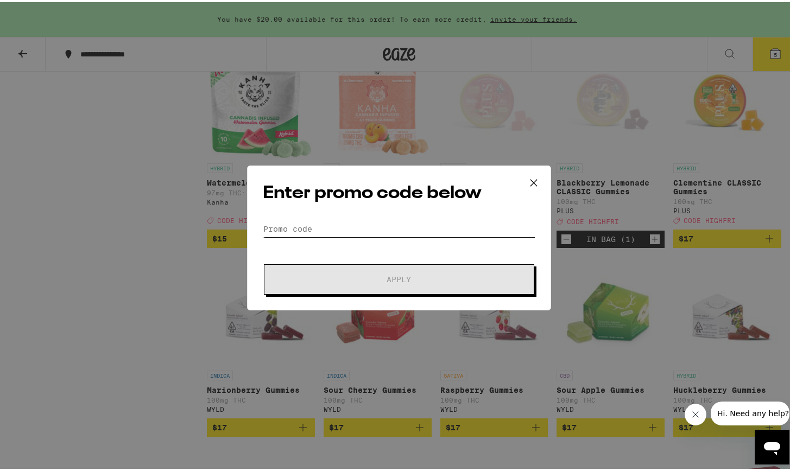
click at [310, 228] on input "Promo Code" at bounding box center [399, 227] width 273 height 16
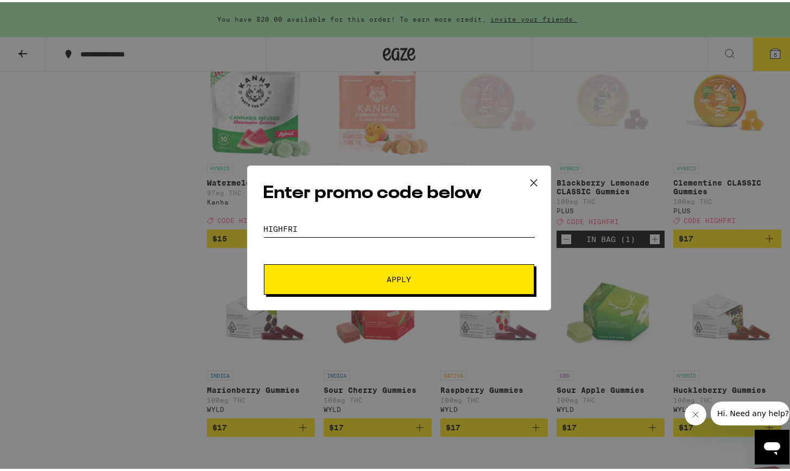
type input "HIGHFRI"
click at [375, 274] on span "Apply" at bounding box center [399, 278] width 196 height 8
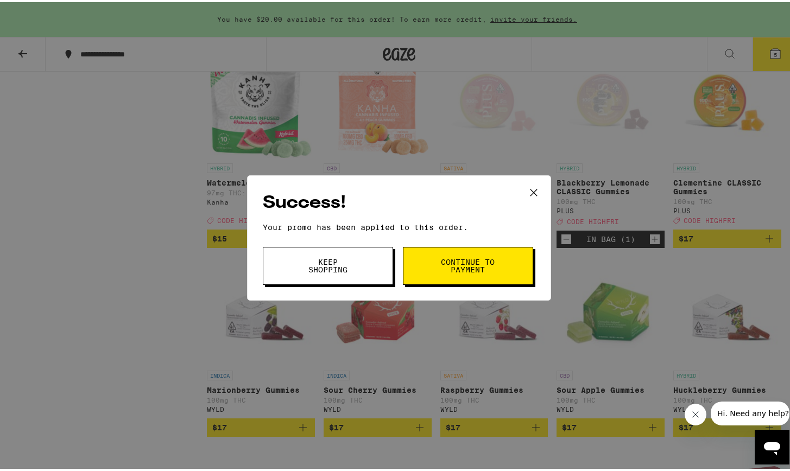
click at [470, 272] on span "Continue to payment" at bounding box center [467, 263] width 55 height 15
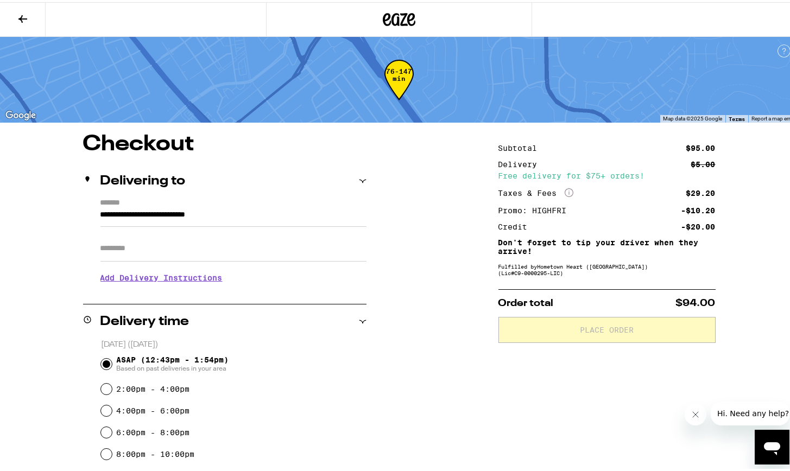
scroll to position [11, 0]
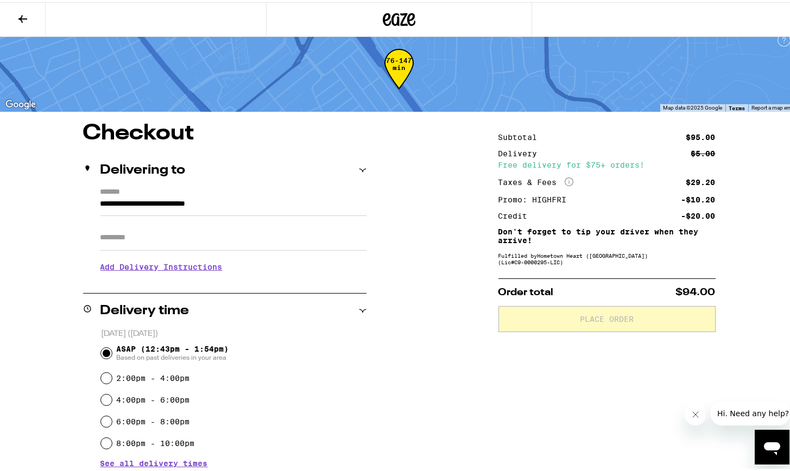
click at [142, 236] on input "Apt/Suite" at bounding box center [233, 236] width 266 height 26
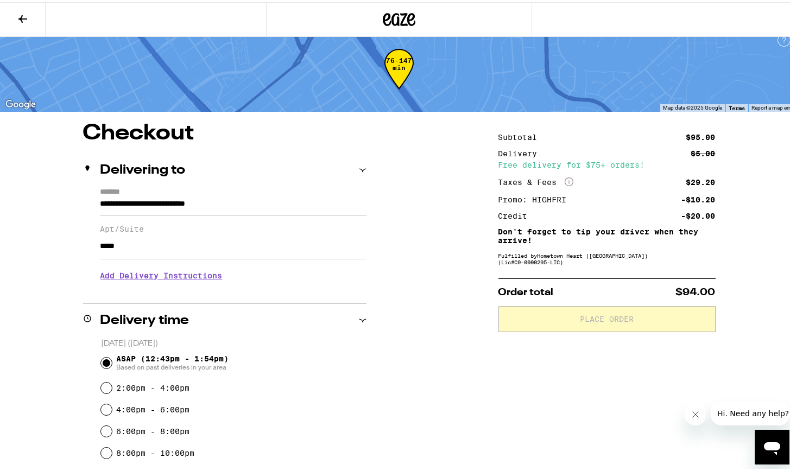
type input "*****"
click at [198, 253] on input "*****" at bounding box center [233, 244] width 266 height 26
click at [325, 359] on div "ASAP (12:43pm - 1:54pm) Based on past deliveries in your area" at bounding box center [234, 361] width 266 height 28
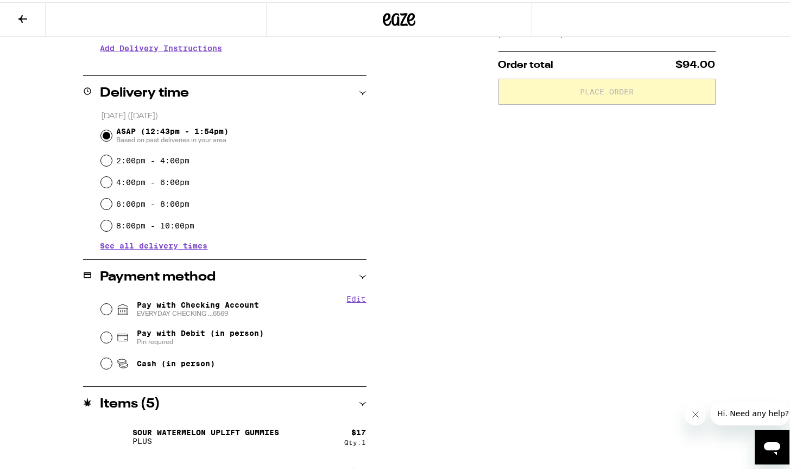
scroll to position [287, 0]
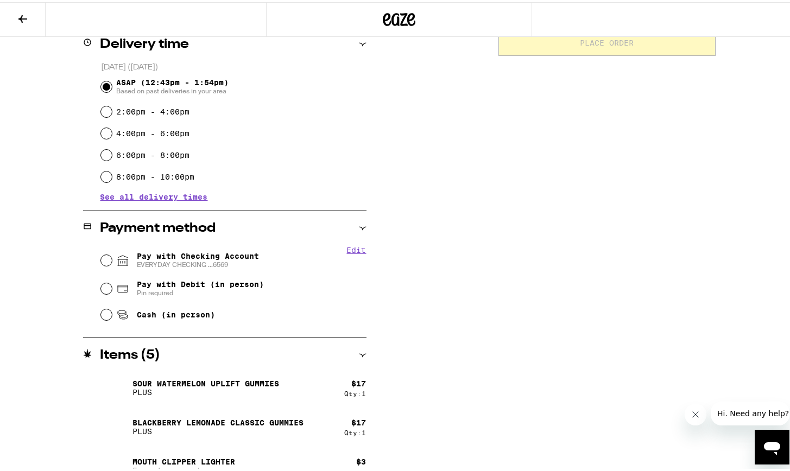
click at [101, 259] on input "Pay with Checking Account EVERYDAY CHECKING ...6569" at bounding box center [106, 258] width 11 height 11
radio input "true"
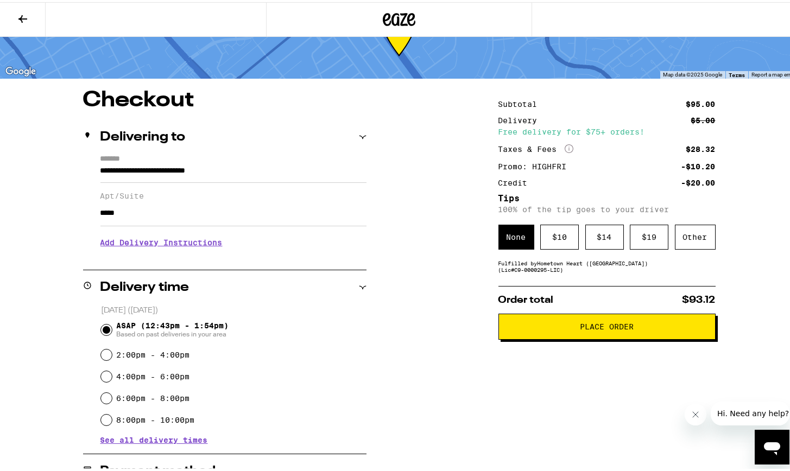
scroll to position [36, 0]
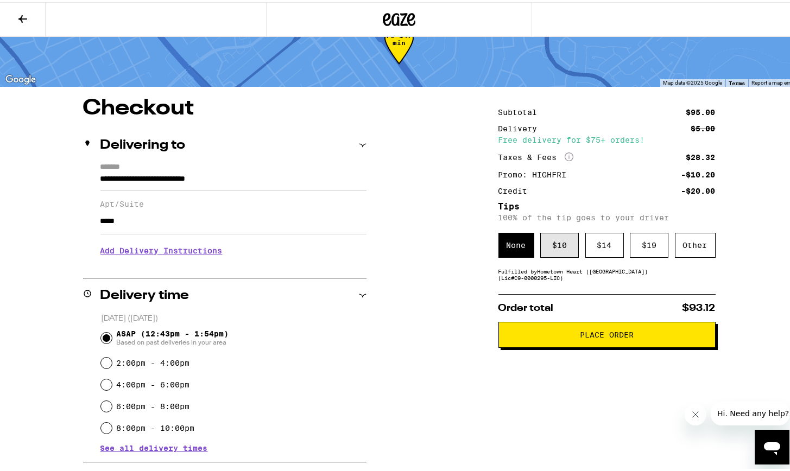
click at [563, 249] on div "$ 10" at bounding box center [559, 243] width 39 height 25
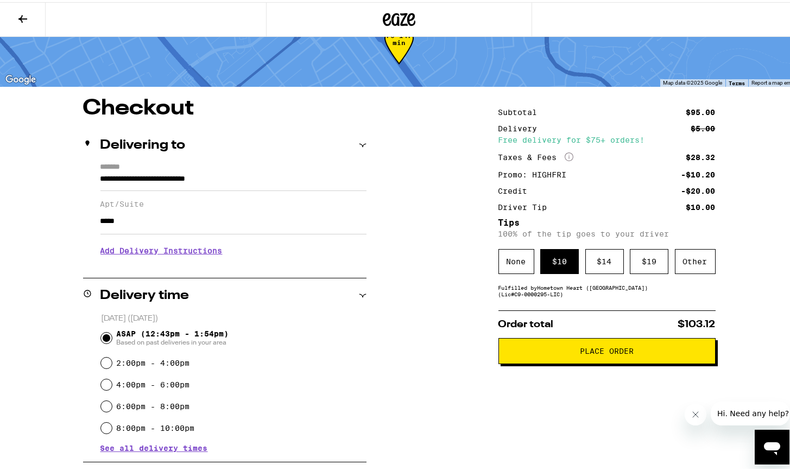
click at [600, 353] on span "Place Order" at bounding box center [607, 349] width 54 height 8
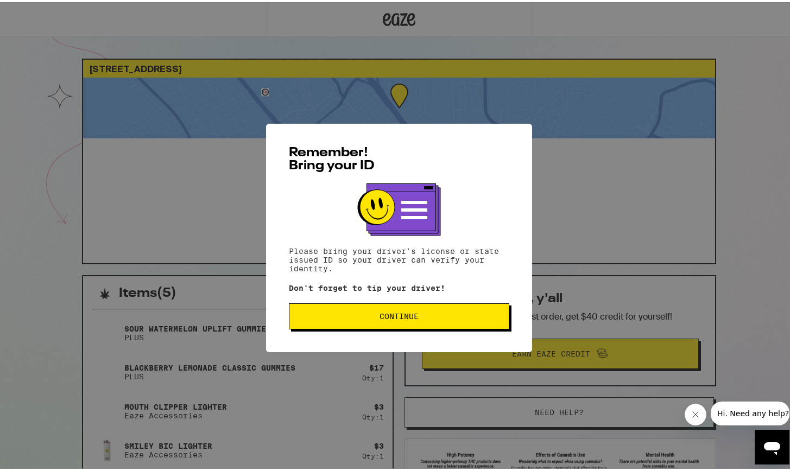
click at [401, 321] on button "Continue" at bounding box center [399, 314] width 220 height 26
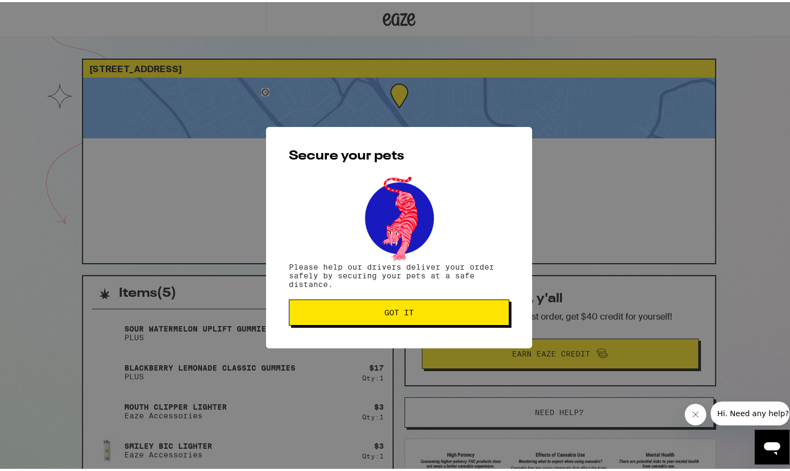
click at [409, 317] on button "Got it" at bounding box center [399, 311] width 220 height 26
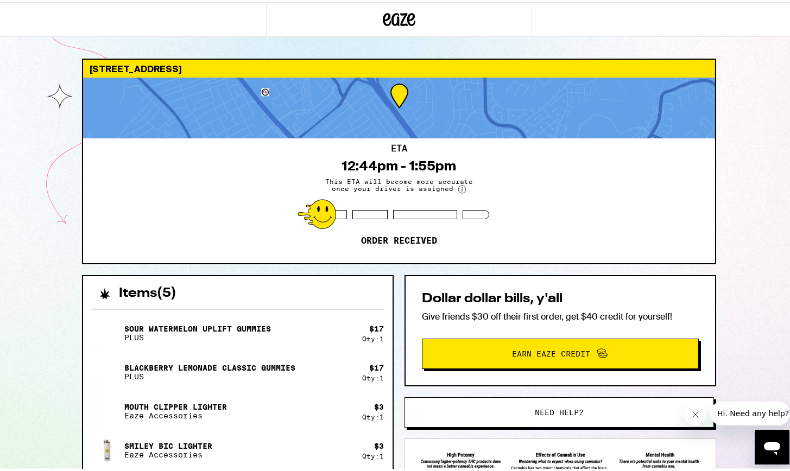
click at [738, 200] on div "[STREET_ADDRESS] ETA 12:44pm - 1:55pm This ETA will become more accurate once y…" at bounding box center [399, 355] width 798 height 711
